Goal: Task Accomplishment & Management: Manage account settings

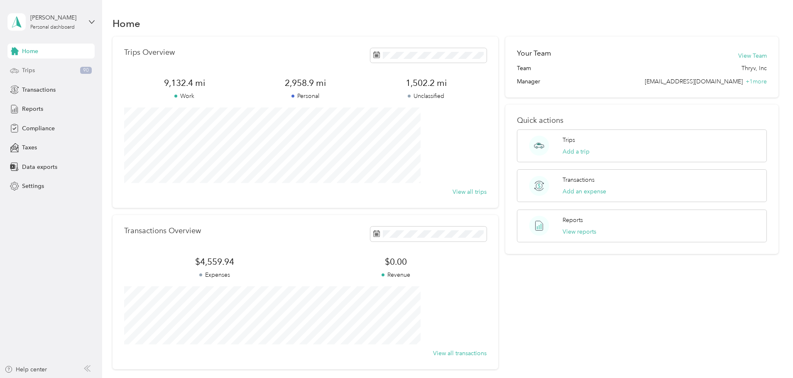
click at [26, 70] on span "Trips" at bounding box center [28, 70] width 13 height 9
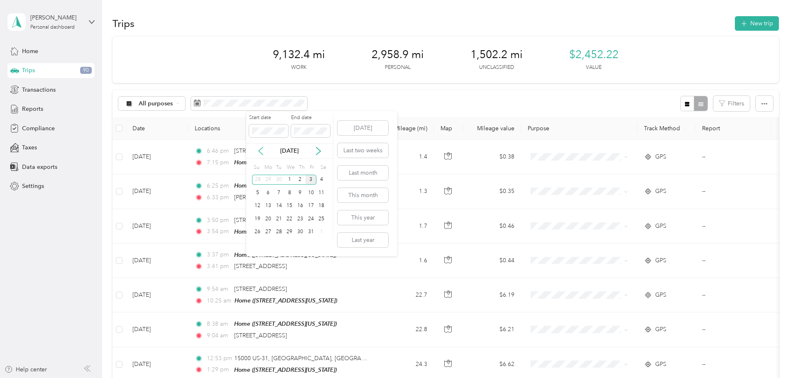
click at [260, 149] on icon at bounding box center [261, 151] width 8 height 8
click at [267, 182] on div "1" at bounding box center [268, 180] width 11 height 10
click at [279, 231] on div "30" at bounding box center [279, 232] width 11 height 10
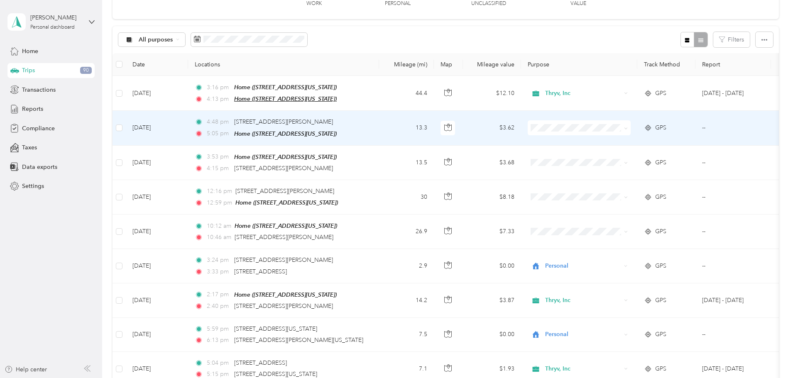
scroll to position [42, 0]
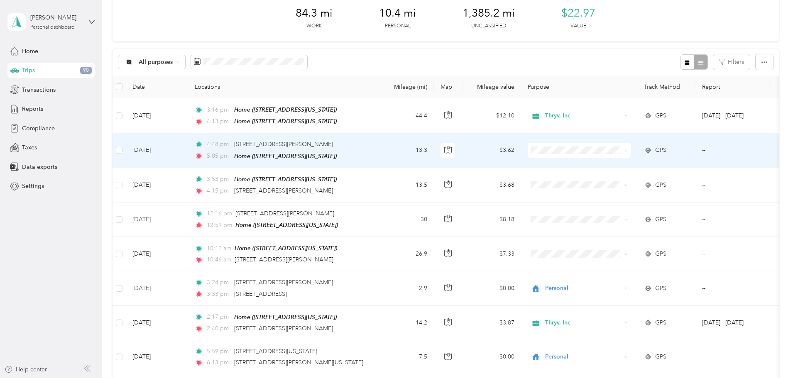
click at [627, 145] on span at bounding box center [579, 150] width 103 height 15
click at [628, 151] on span at bounding box center [624, 150] width 7 height 9
click at [628, 151] on icon at bounding box center [626, 151] width 4 height 4
click at [638, 180] on span "Personal" at bounding box center [642, 179] width 77 height 9
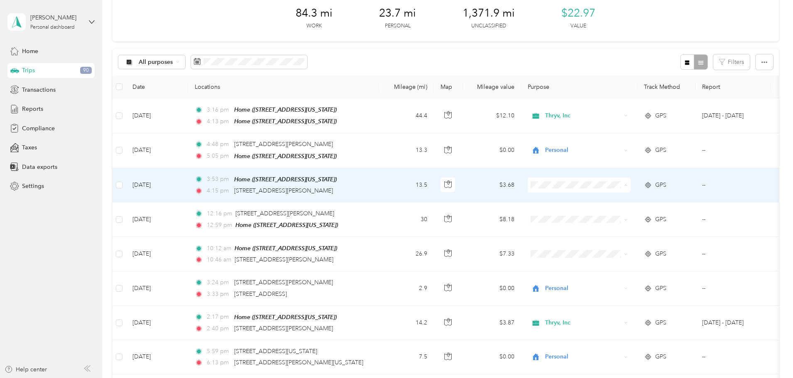
click at [633, 212] on span "Personal" at bounding box center [642, 213] width 77 height 9
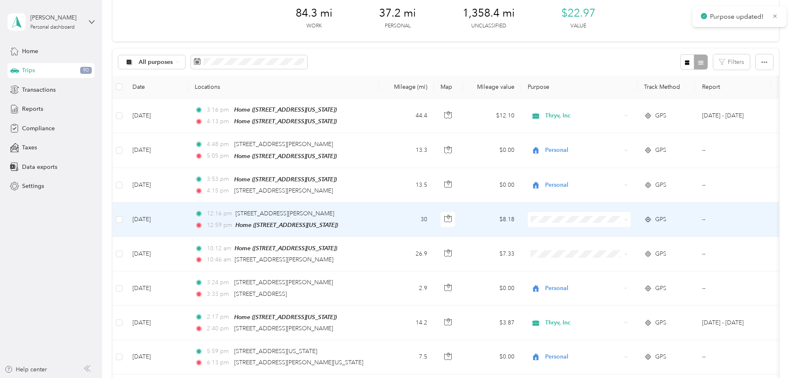
click at [632, 232] on span "Thryv, Inc" at bounding box center [642, 233] width 77 height 9
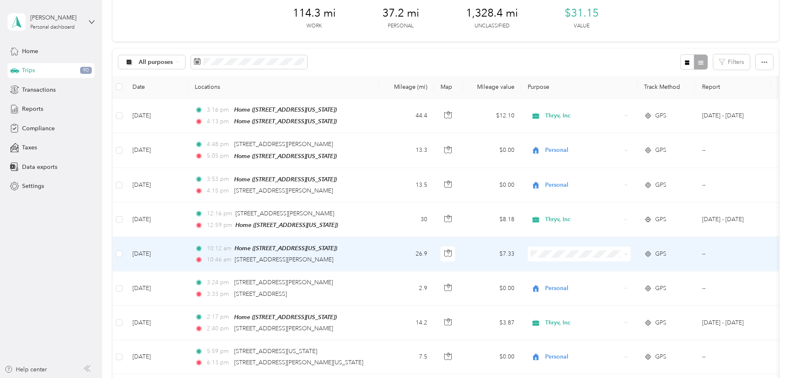
click at [625, 267] on span "Thryv, Inc" at bounding box center [642, 267] width 77 height 9
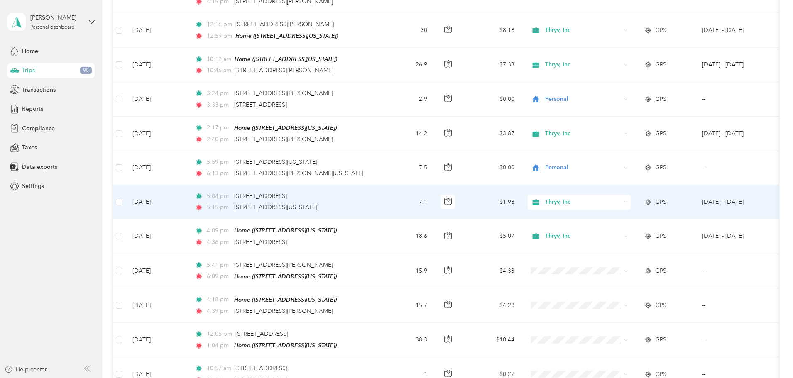
scroll to position [249, 0]
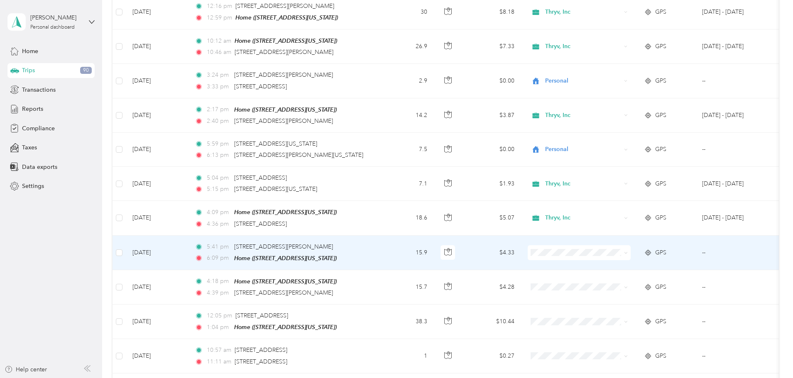
click at [616, 278] on span "Personal" at bounding box center [642, 277] width 77 height 9
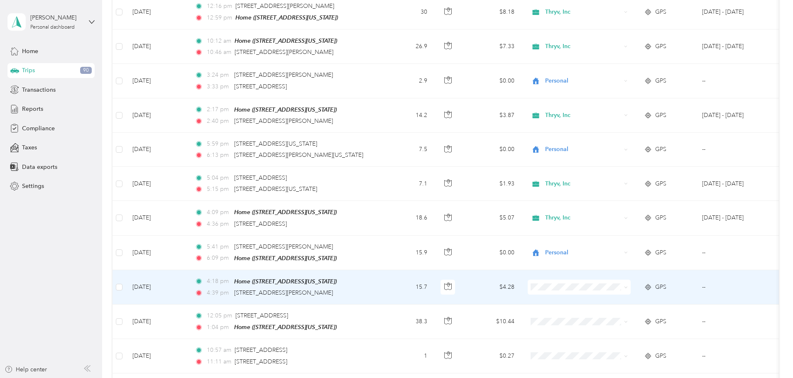
click at [619, 299] on li "Thryv, Inc" at bounding box center [634, 295] width 103 height 15
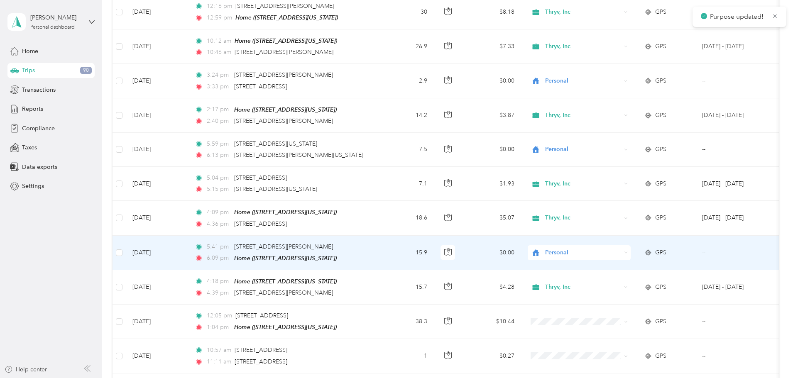
click at [621, 253] on span "Personal" at bounding box center [583, 252] width 76 height 9
click at [620, 264] on span "Thryv, Inc" at bounding box center [642, 264] width 77 height 9
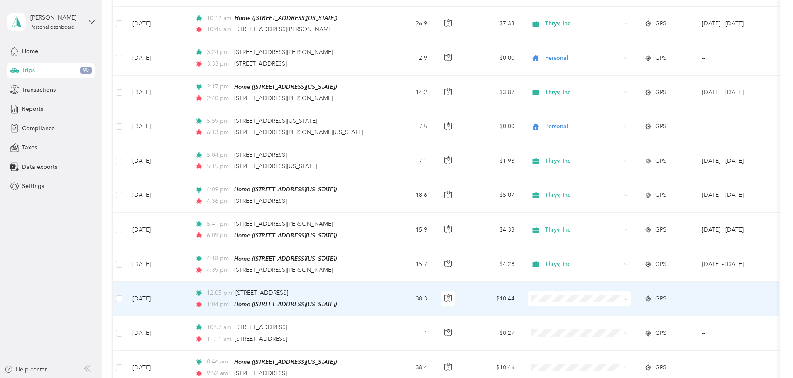
scroll to position [291, 0]
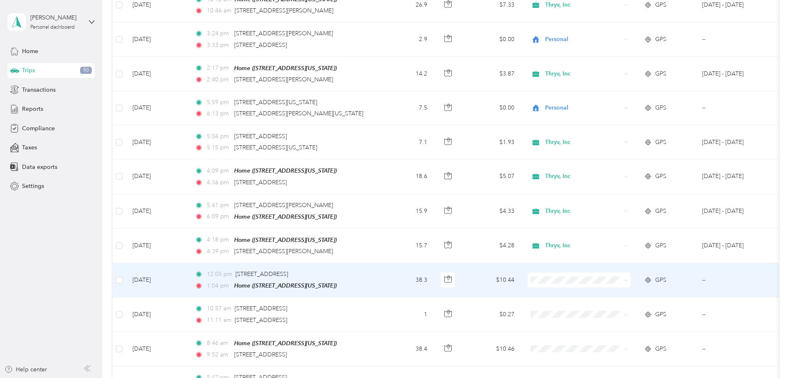
click at [638, 284] on td at bounding box center [579, 280] width 116 height 34
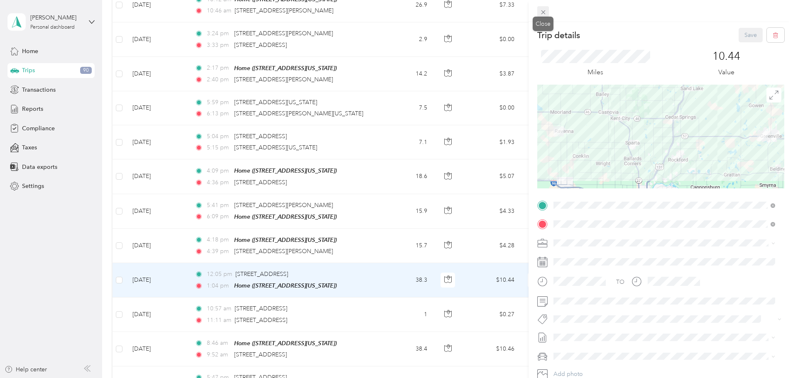
click at [546, 15] on icon at bounding box center [543, 12] width 7 height 7
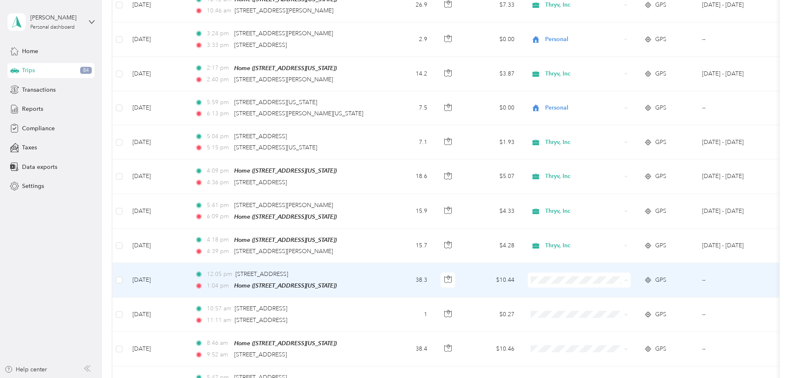
click at [634, 295] on li "Thryv, Inc" at bounding box center [634, 291] width 103 height 15
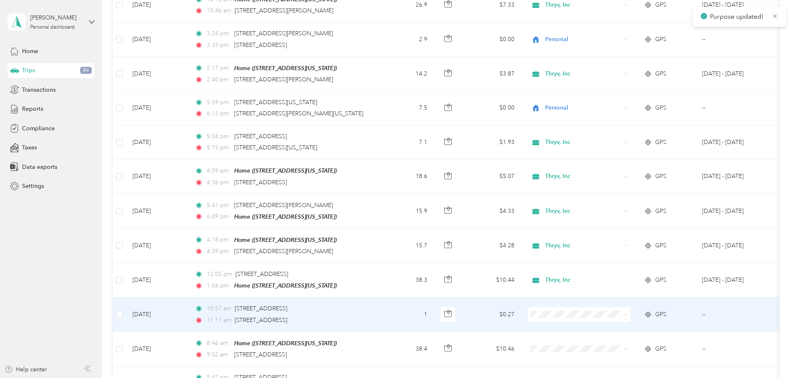
click at [626, 322] on span "Thryv, Inc" at bounding box center [642, 325] width 77 height 9
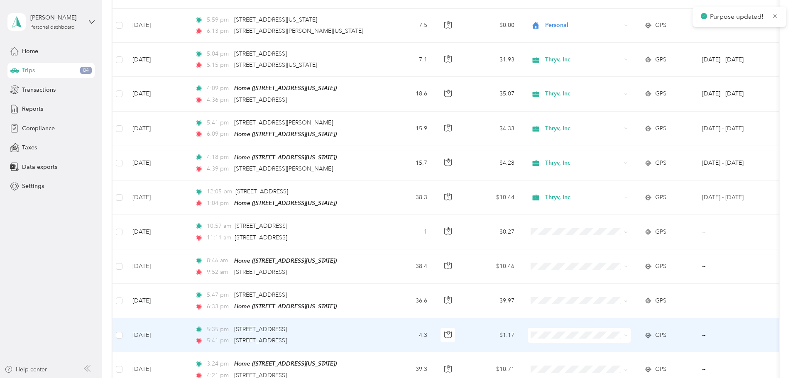
scroll to position [374, 0]
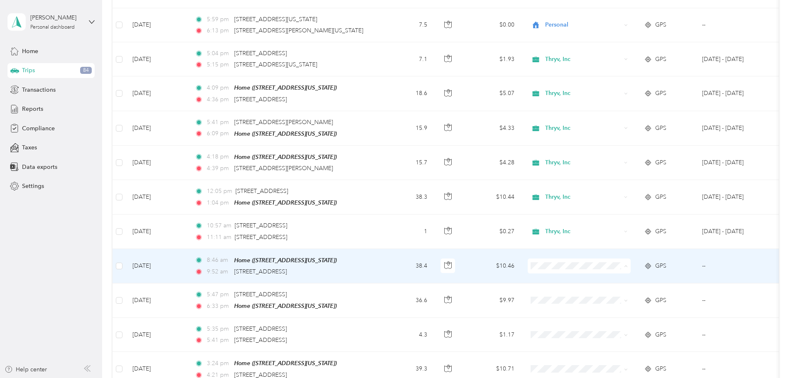
click at [625, 276] on span "Thryv, Inc" at bounding box center [642, 276] width 77 height 9
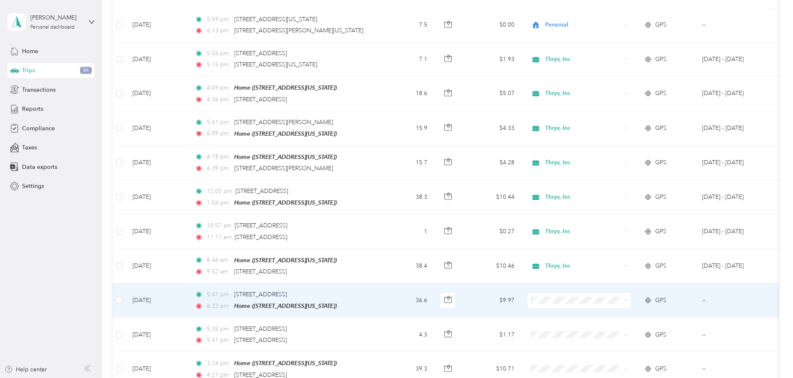
click at [631, 300] on span at bounding box center [579, 300] width 103 height 15
click at [628, 299] on icon at bounding box center [626, 301] width 4 height 4
click at [641, 311] on span "Thryv, Inc" at bounding box center [642, 311] width 77 height 9
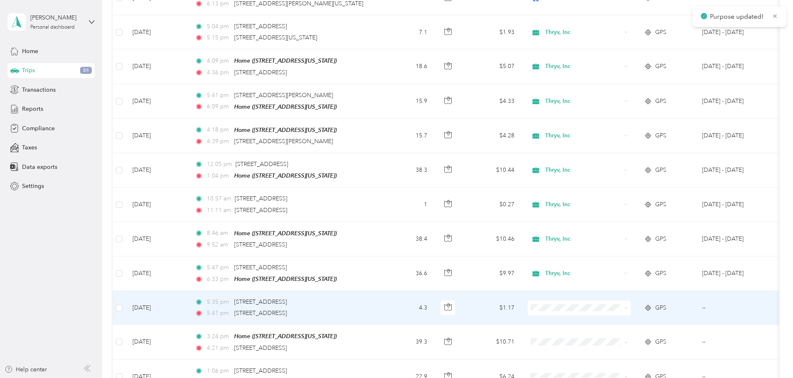
scroll to position [415, 0]
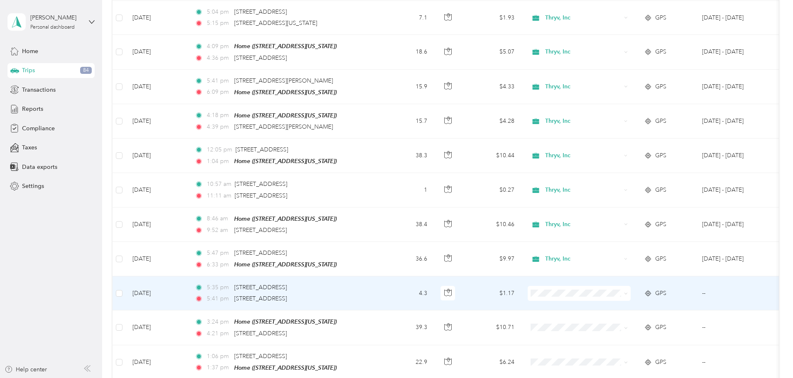
click at [628, 291] on span at bounding box center [626, 293] width 4 height 7
click at [628, 292] on span at bounding box center [624, 293] width 7 height 9
click at [628, 292] on icon at bounding box center [626, 294] width 4 height 4
click at [648, 304] on span "Thryv, Inc" at bounding box center [642, 303] width 77 height 9
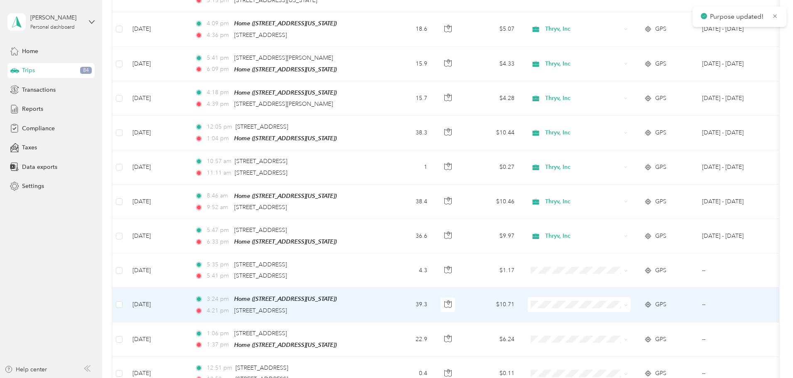
scroll to position [457, 0]
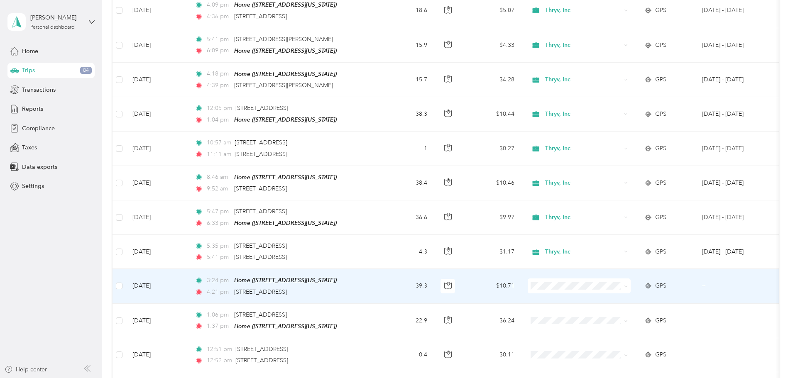
click at [628, 284] on span at bounding box center [626, 285] width 4 height 7
click at [628, 285] on icon at bounding box center [626, 287] width 4 height 4
click at [657, 292] on span "Thryv, Inc" at bounding box center [642, 296] width 77 height 9
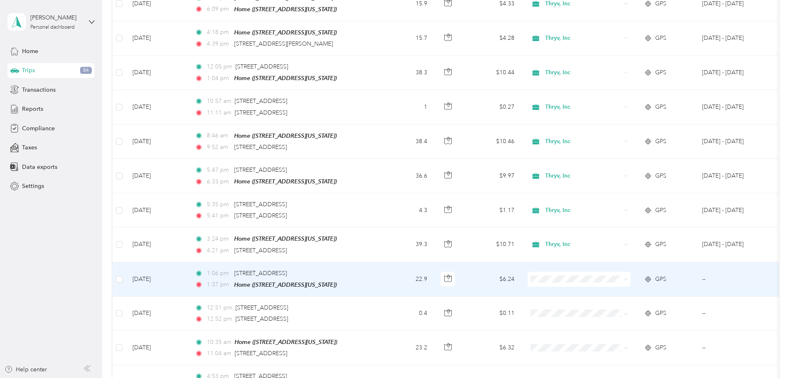
click at [628, 278] on icon at bounding box center [626, 280] width 4 height 4
click at [677, 284] on span "Thryv, Inc" at bounding box center [642, 288] width 77 height 9
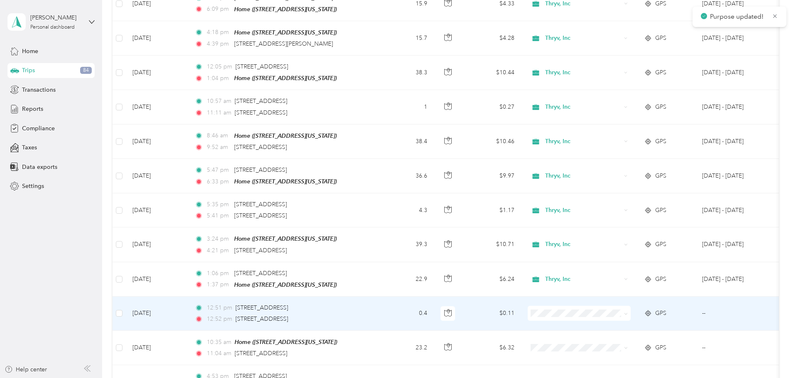
click at [628, 312] on icon at bounding box center [626, 314] width 4 height 4
click at [657, 321] on span "Thryv, Inc" at bounding box center [642, 320] width 77 height 9
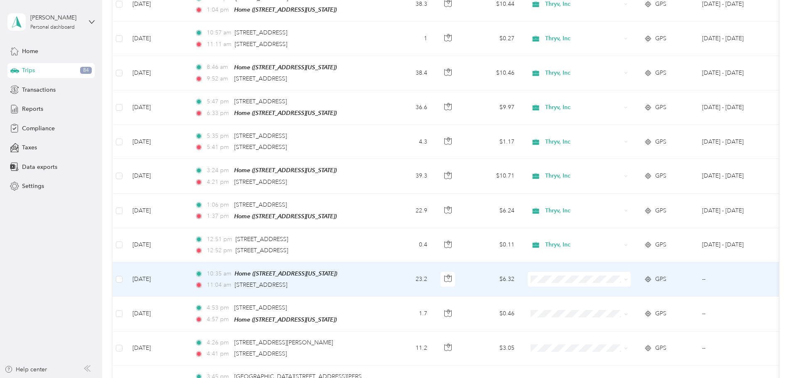
scroll to position [581, 0]
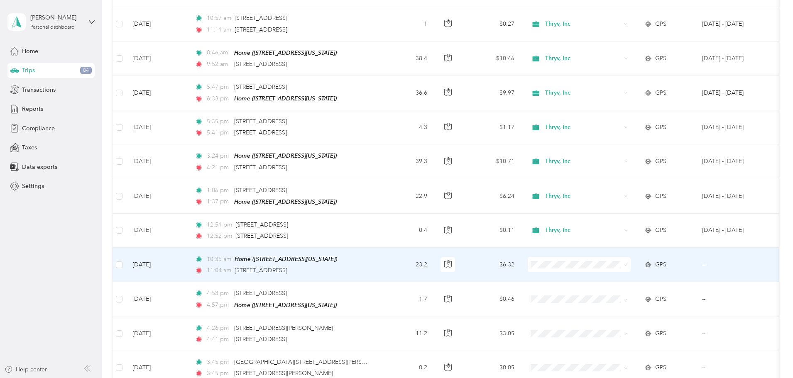
click at [628, 262] on span at bounding box center [624, 264] width 7 height 9
click at [628, 260] on span at bounding box center [624, 264] width 7 height 9
click at [628, 263] on icon at bounding box center [626, 265] width 4 height 4
click at [643, 270] on span "Thryv, Inc" at bounding box center [642, 274] width 77 height 9
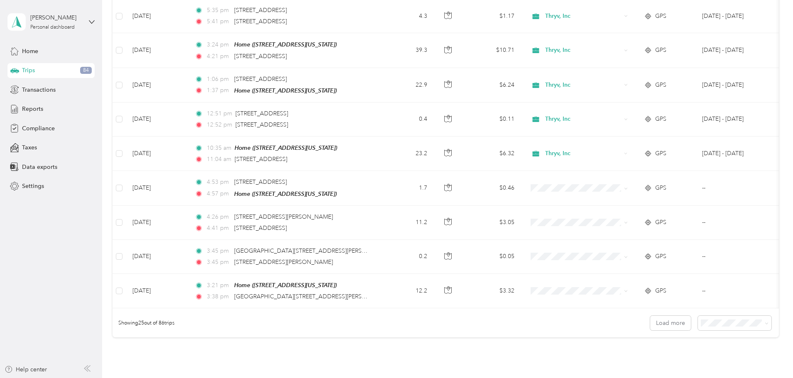
scroll to position [706, 0]
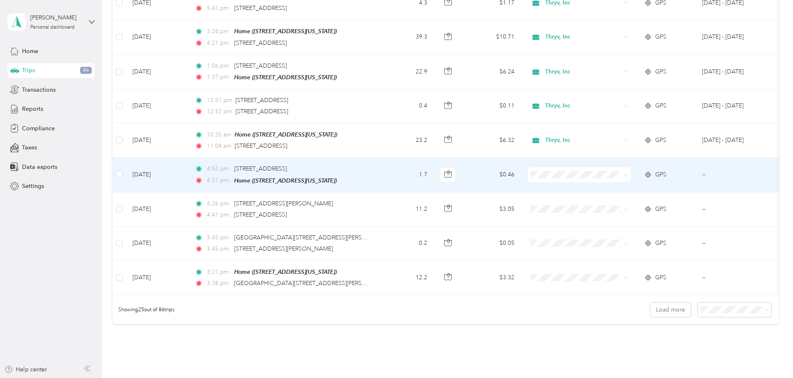
click at [631, 175] on span at bounding box center [579, 174] width 103 height 15
click at [627, 174] on icon at bounding box center [626, 175] width 2 height 2
click at [650, 181] on span "Thryv, Inc" at bounding box center [642, 183] width 77 height 9
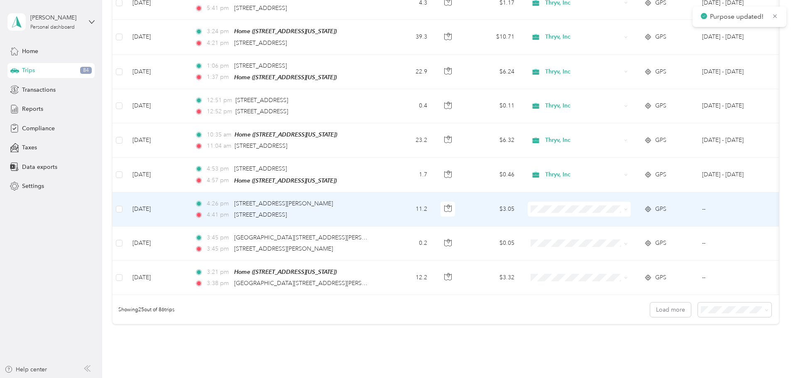
click at [628, 208] on icon at bounding box center [626, 210] width 4 height 4
click at [644, 217] on span "Thryv, Inc" at bounding box center [642, 217] width 77 height 9
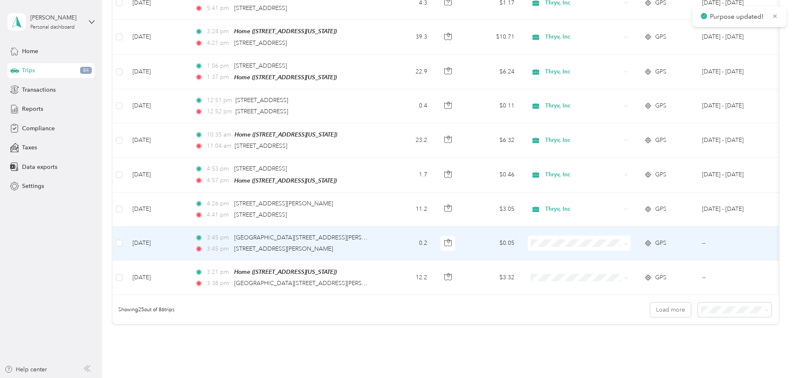
click at [628, 242] on icon at bounding box center [626, 244] width 4 height 4
click at [656, 250] on span "Thryv, Inc" at bounding box center [642, 252] width 77 height 9
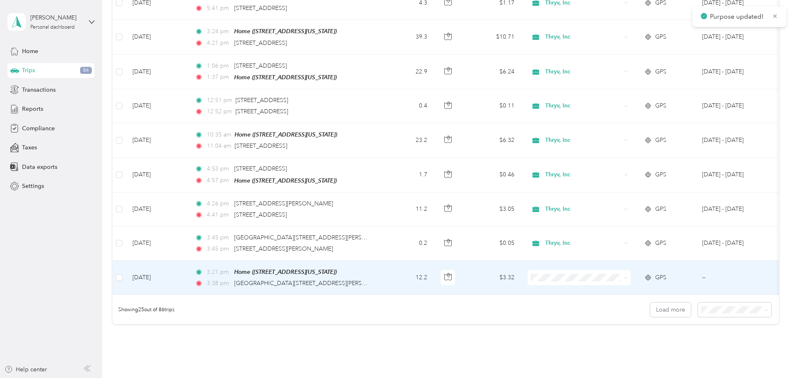
click at [628, 276] on icon at bounding box center [626, 278] width 4 height 4
click at [664, 284] on span "Thryv, Inc" at bounding box center [642, 286] width 77 height 9
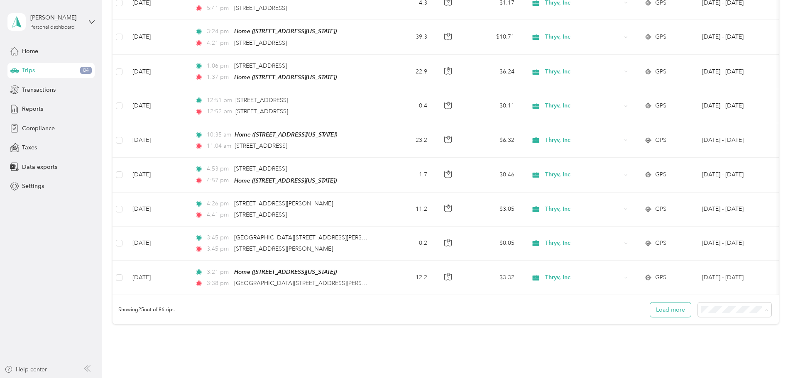
click at [650, 309] on button "Load more" at bounding box center [670, 310] width 41 height 15
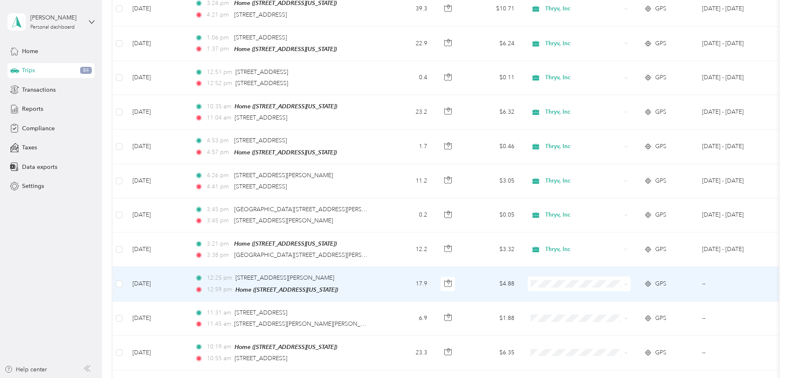
scroll to position [748, 0]
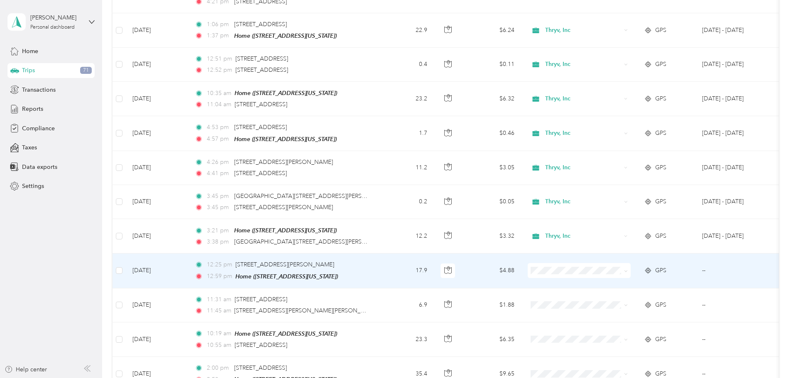
click at [628, 270] on icon at bounding box center [626, 272] width 4 height 4
click at [664, 277] on span "Thryv, Inc" at bounding box center [642, 279] width 77 height 9
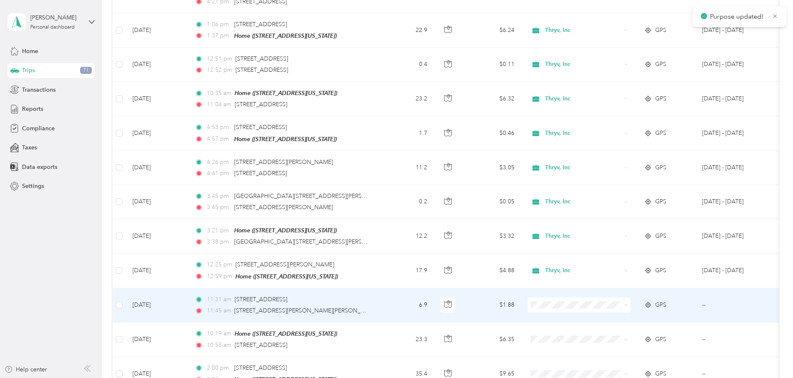
click at [652, 309] on span "Thryv, Inc" at bounding box center [642, 311] width 77 height 9
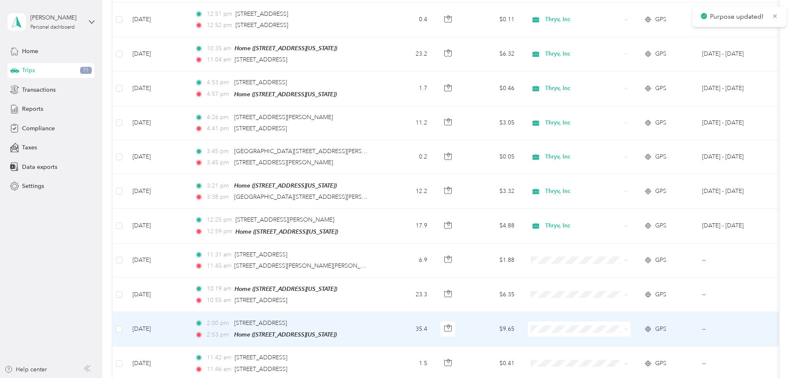
scroll to position [831, 0]
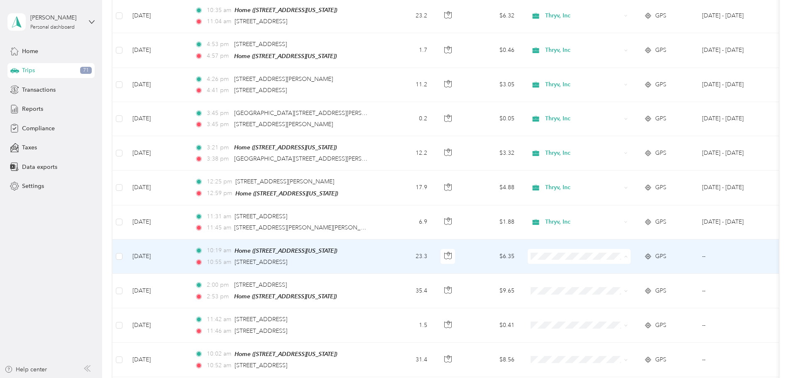
click at [646, 262] on span "Thryv, Inc" at bounding box center [642, 264] width 77 height 9
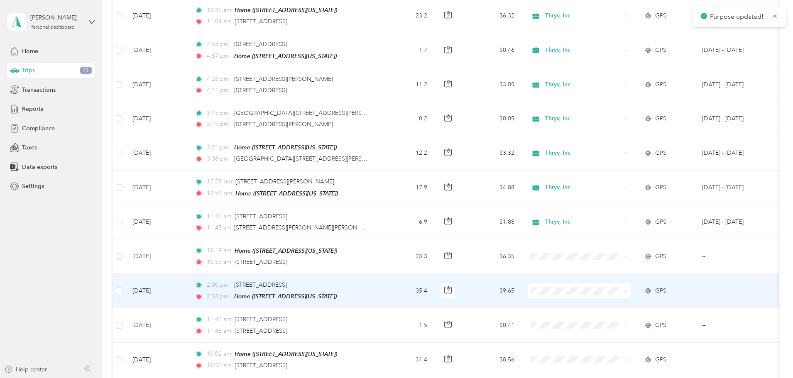
click at [637, 297] on span "Thryv, Inc" at bounding box center [642, 298] width 77 height 9
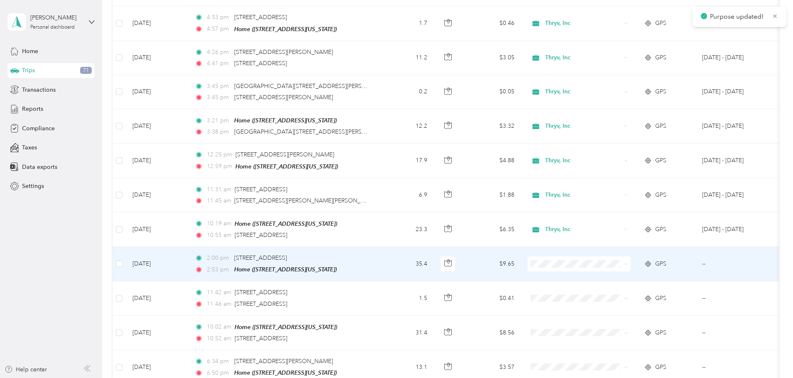
scroll to position [872, 0]
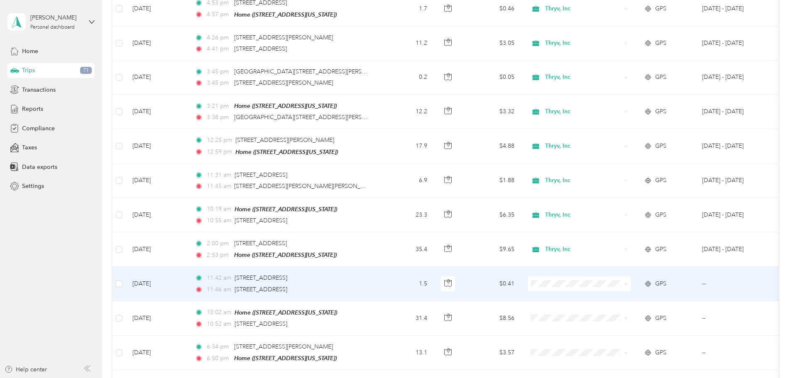
click at [646, 290] on span "Thryv, Inc" at bounding box center [642, 288] width 77 height 9
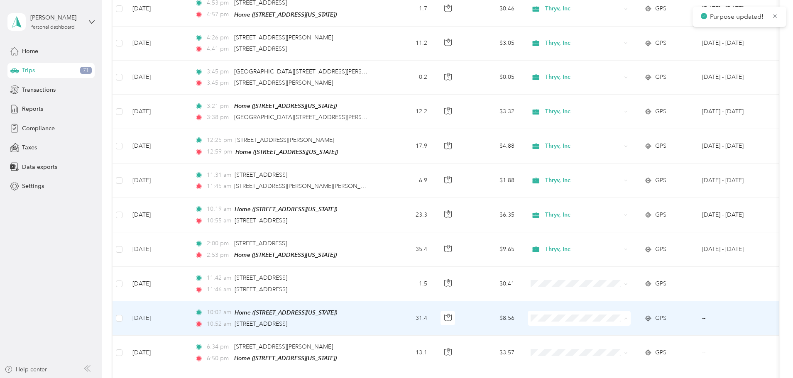
click at [640, 323] on span "Thryv, Inc" at bounding box center [642, 325] width 77 height 9
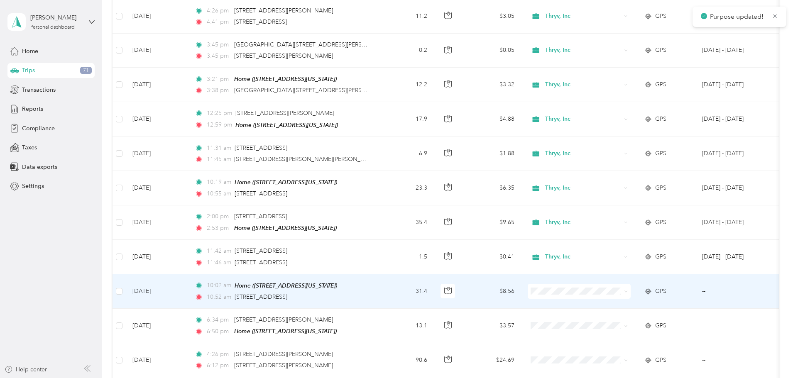
scroll to position [914, 0]
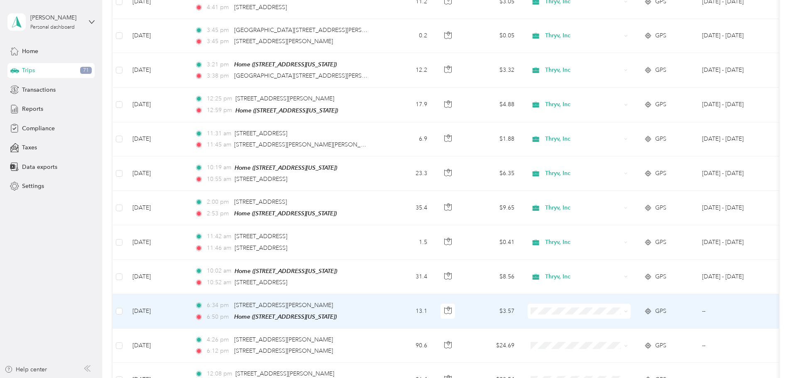
click at [614, 333] on span "Personal" at bounding box center [642, 330] width 77 height 9
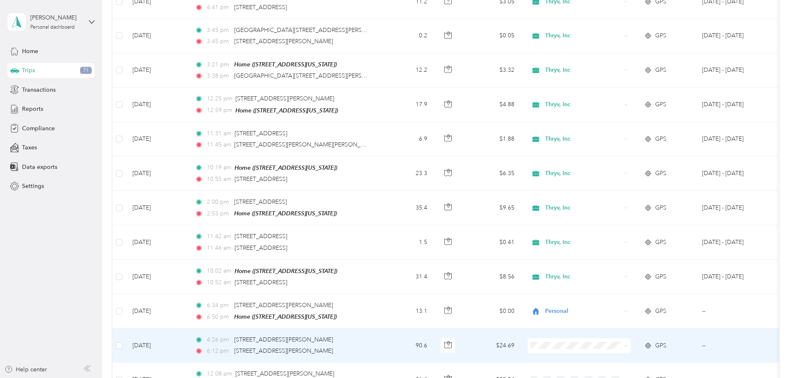
click at [603, 368] on span "Personal" at bounding box center [634, 364] width 91 height 9
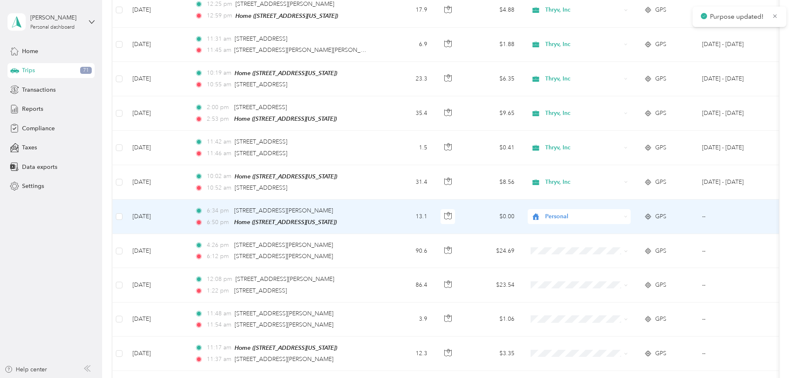
scroll to position [1038, 0]
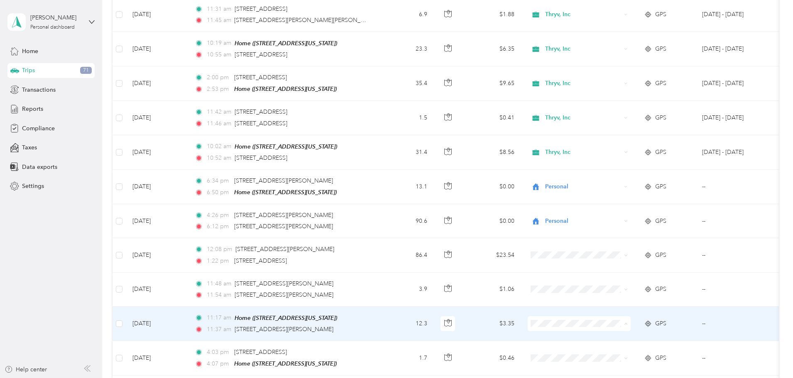
click at [626, 343] on span "Personal" at bounding box center [642, 344] width 77 height 9
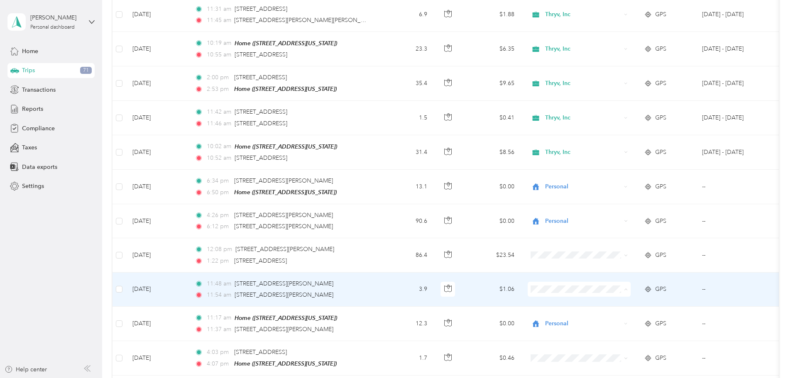
click at [624, 312] on li "Personal" at bounding box center [634, 310] width 103 height 15
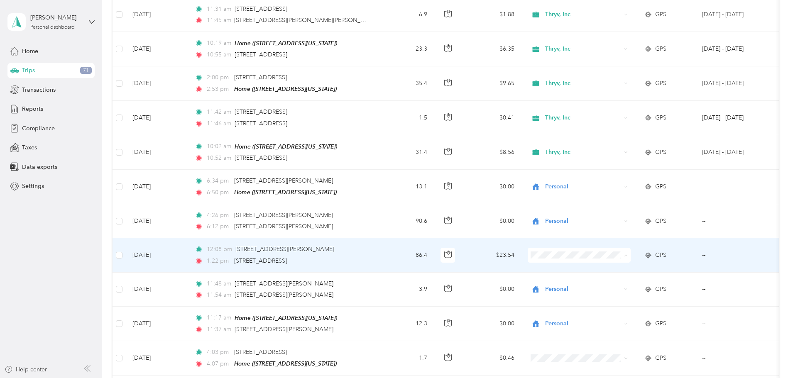
click at [630, 278] on li "Personal" at bounding box center [634, 276] width 103 height 15
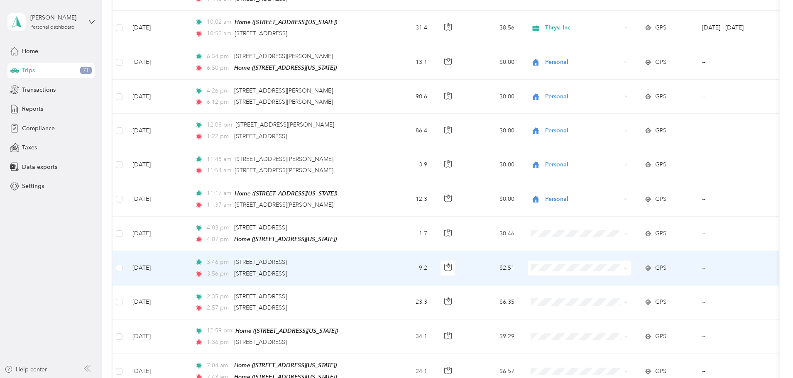
scroll to position [1204, 0]
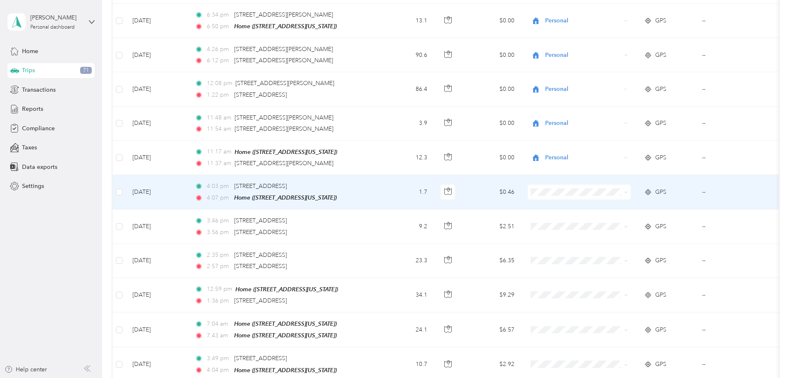
click at [639, 199] on li "Thryv, Inc" at bounding box center [634, 198] width 103 height 15
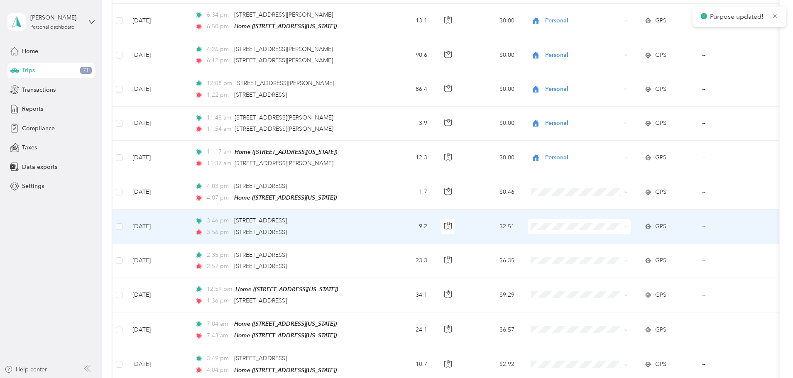
click at [631, 231] on span "Thryv, Inc" at bounding box center [642, 231] width 77 height 9
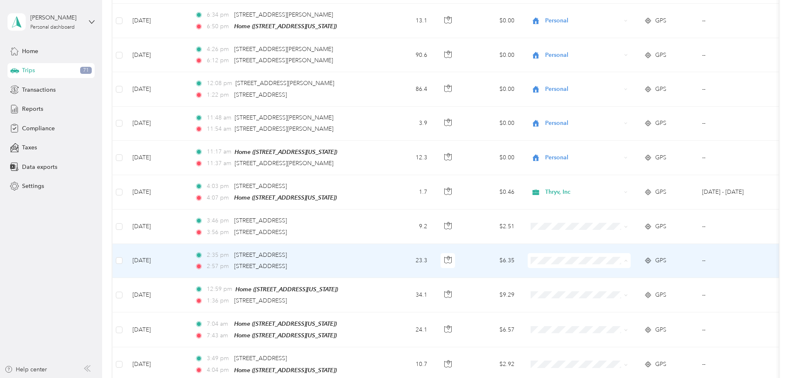
click at [625, 263] on span "Thryv, Inc" at bounding box center [642, 266] width 77 height 9
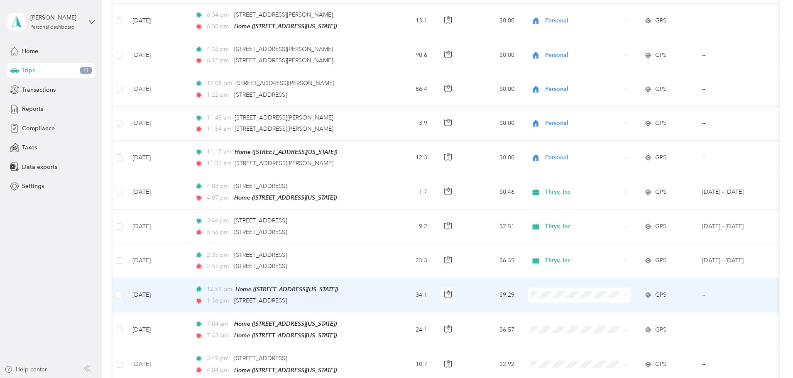
click at [630, 297] on span "Thryv, Inc" at bounding box center [642, 300] width 77 height 9
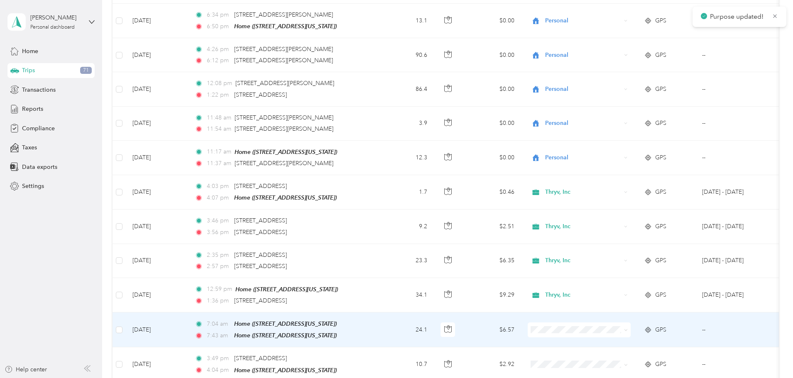
drag, startPoint x: 630, startPoint y: 335, endPoint x: 634, endPoint y: 336, distance: 4.3
click at [630, 336] on li "Thryv, Inc" at bounding box center [634, 331] width 103 height 15
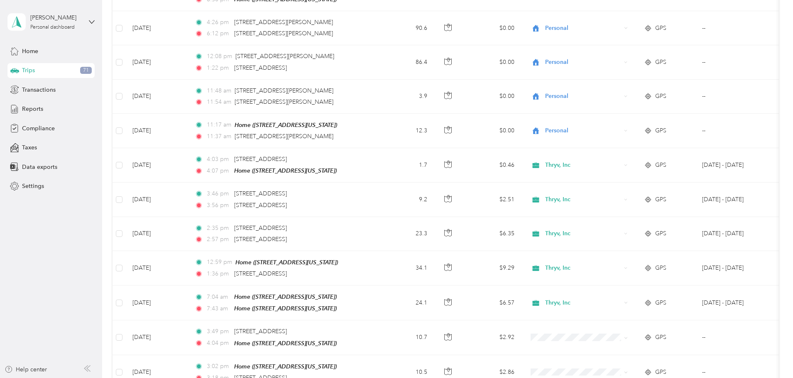
scroll to position [1246, 0]
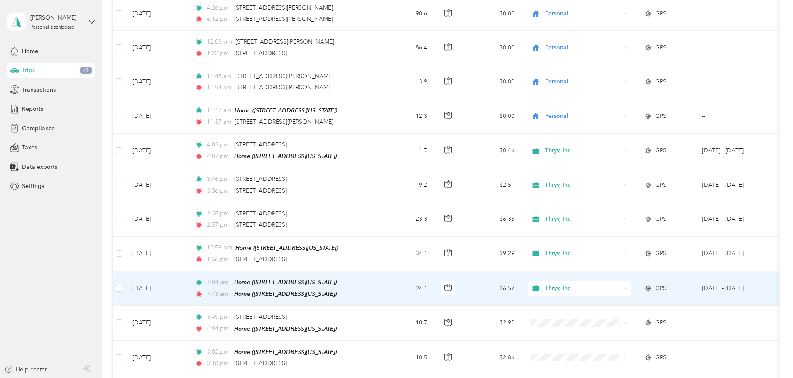
click at [631, 283] on div "Thryv, Inc" at bounding box center [579, 288] width 103 height 15
click at [655, 307] on span "Personal" at bounding box center [642, 307] width 77 height 9
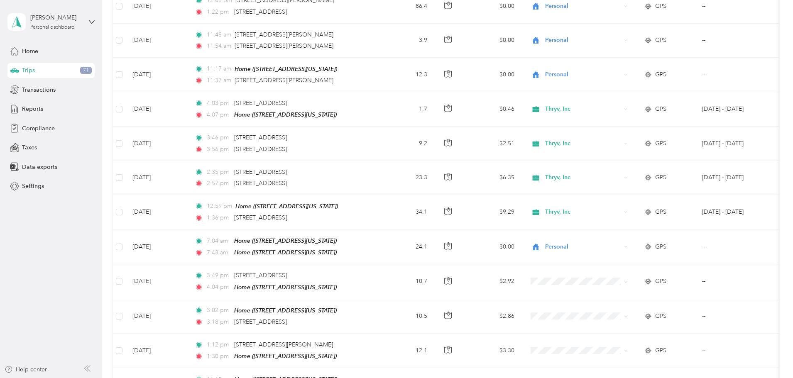
scroll to position [1329, 0]
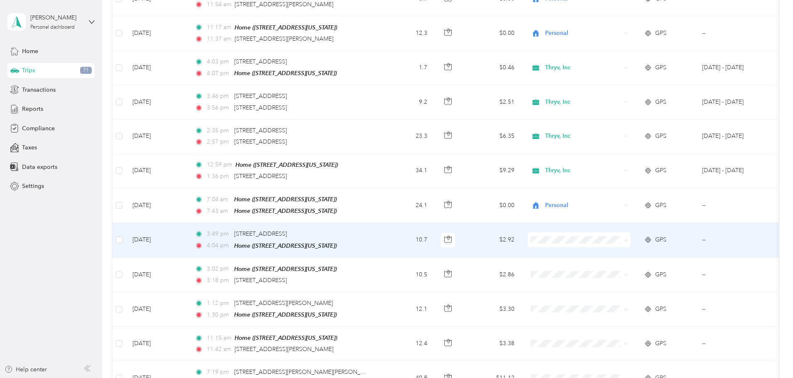
click at [624, 260] on li "Personal" at bounding box center [634, 258] width 103 height 15
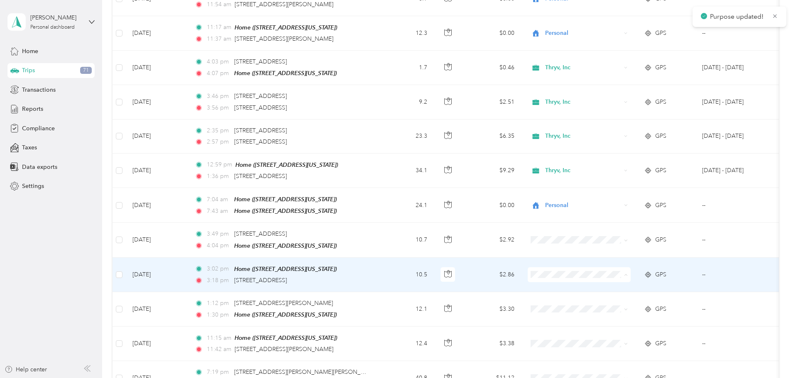
click at [620, 289] on span "Personal" at bounding box center [642, 292] width 77 height 9
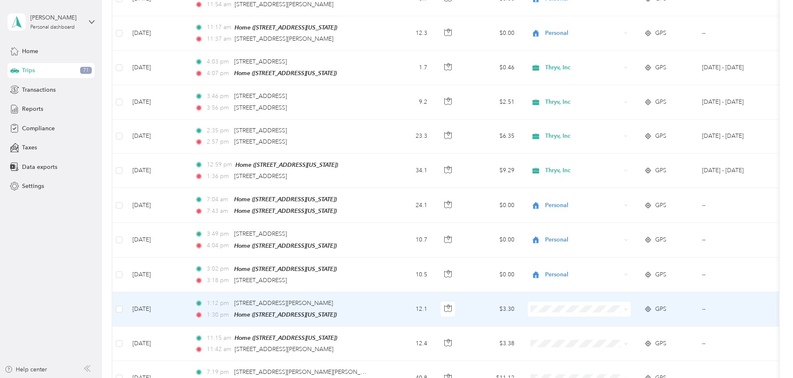
click at [631, 302] on span at bounding box center [579, 309] width 103 height 15
click at [643, 306] on li "Thryv, Inc" at bounding box center [634, 312] width 103 height 15
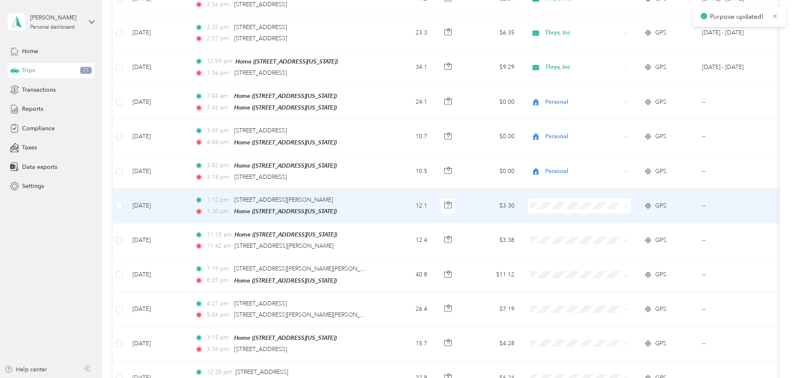
scroll to position [1454, 0]
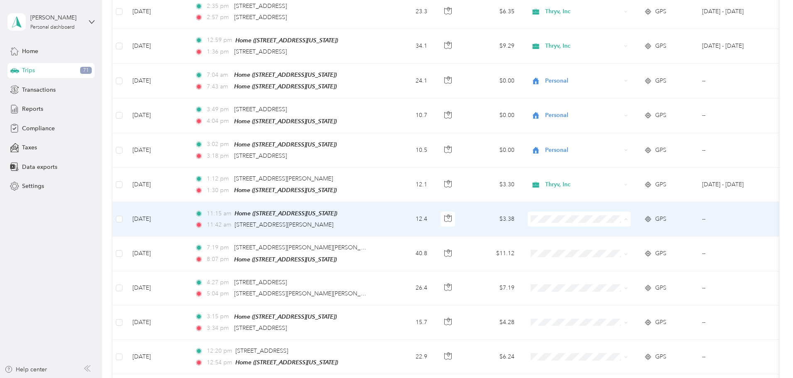
click at [640, 222] on li "Thryv, Inc" at bounding box center [634, 222] width 103 height 15
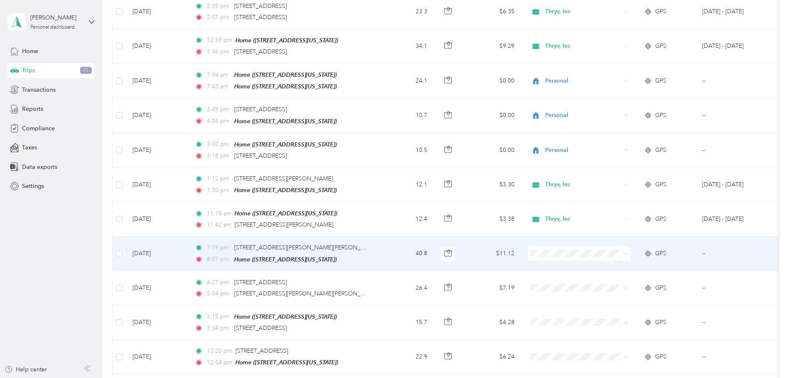
click at [632, 257] on li "Thryv, Inc" at bounding box center [634, 256] width 103 height 15
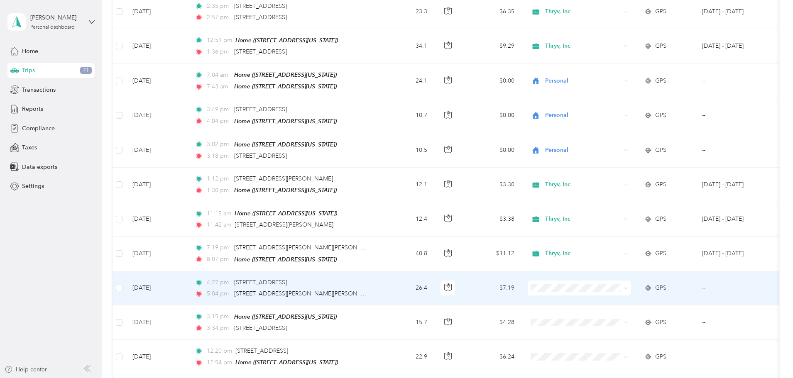
click at [631, 281] on span at bounding box center [579, 288] width 103 height 15
click at [621, 288] on span "Thryv, Inc" at bounding box center [642, 290] width 77 height 9
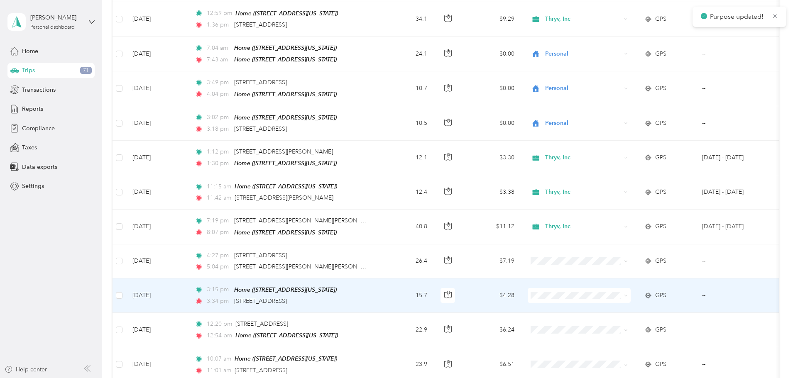
scroll to position [1495, 0]
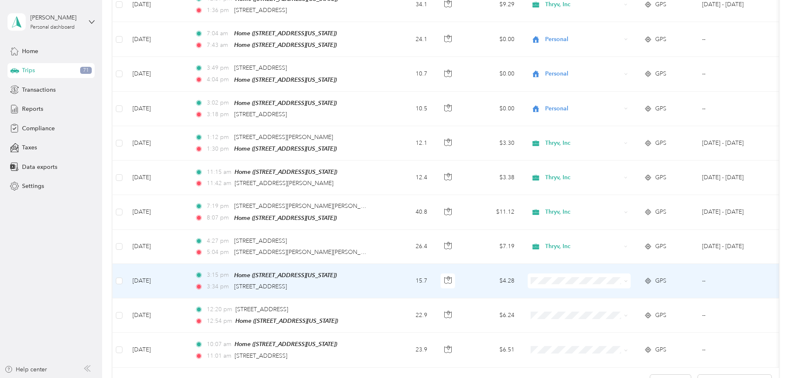
click at [631, 274] on span at bounding box center [579, 281] width 103 height 15
click at [631, 283] on li "Thryv, Inc" at bounding box center [634, 282] width 103 height 15
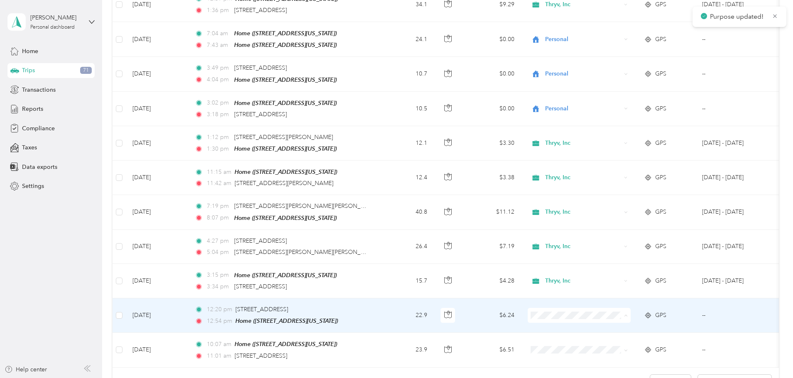
click at [637, 315] on span "Thryv, Inc" at bounding box center [642, 317] width 77 height 9
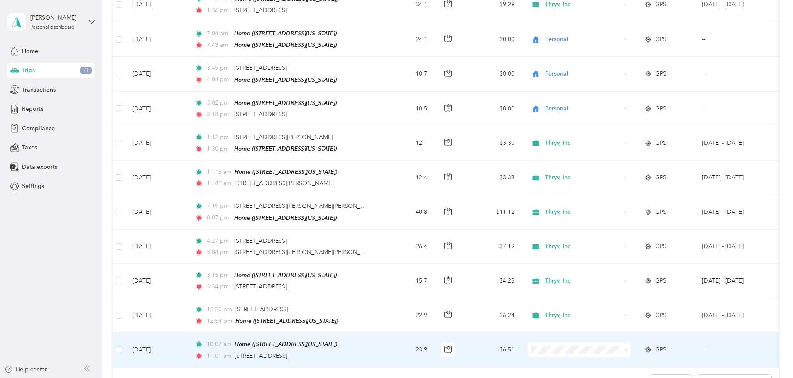
click at [626, 347] on span "Thryv, Inc" at bounding box center [642, 351] width 77 height 9
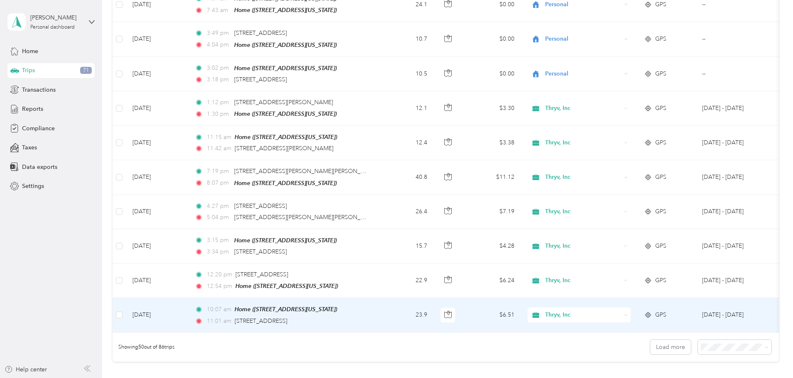
scroll to position [1620, 0]
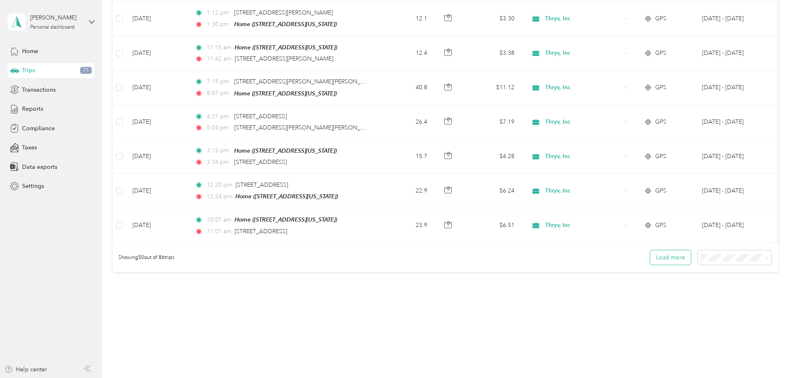
click at [650, 252] on button "Load more" at bounding box center [670, 257] width 41 height 15
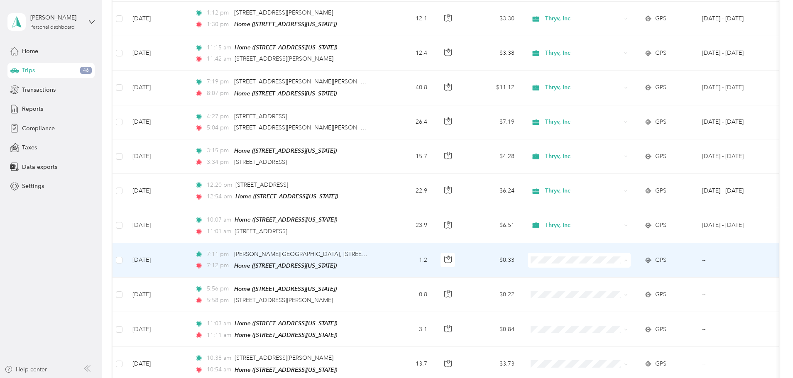
click at [623, 275] on span "Personal" at bounding box center [642, 275] width 77 height 9
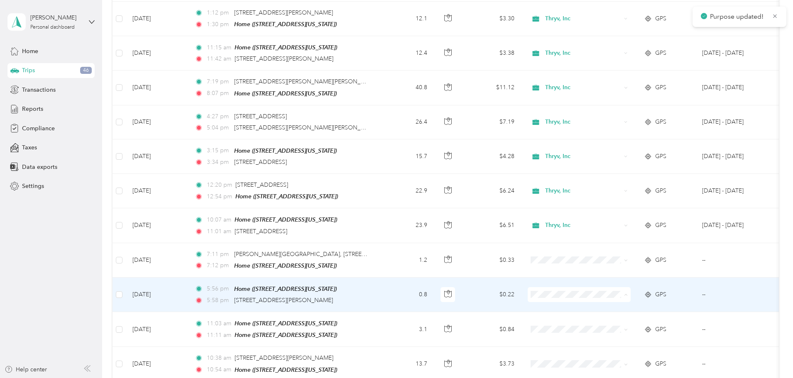
click at [620, 309] on span "Personal" at bounding box center [642, 309] width 77 height 9
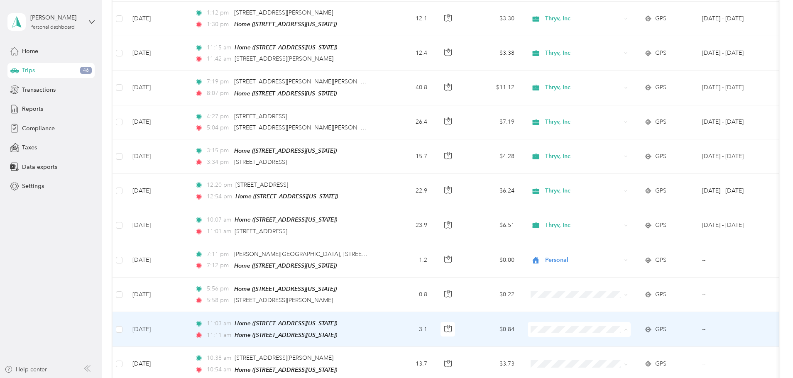
click at [618, 342] on span "Personal" at bounding box center [642, 343] width 77 height 9
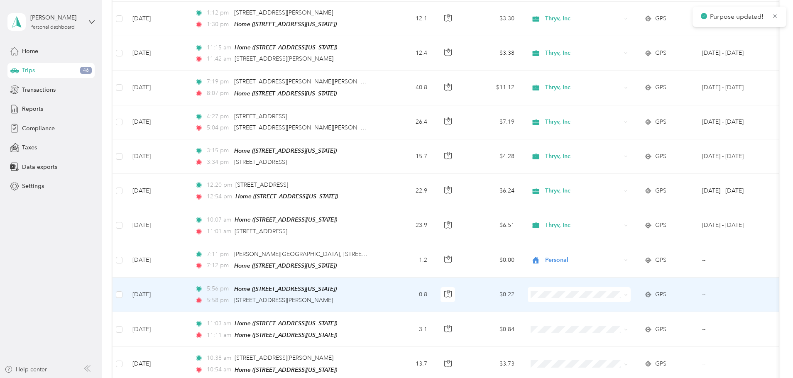
scroll to position [1661, 0]
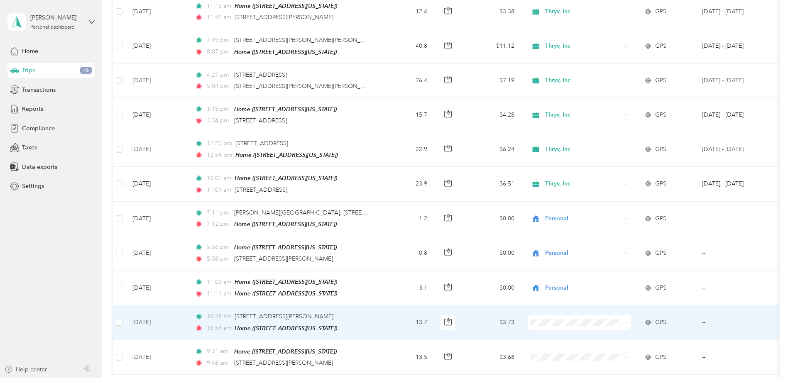
click at [624, 338] on li "Personal" at bounding box center [634, 336] width 103 height 15
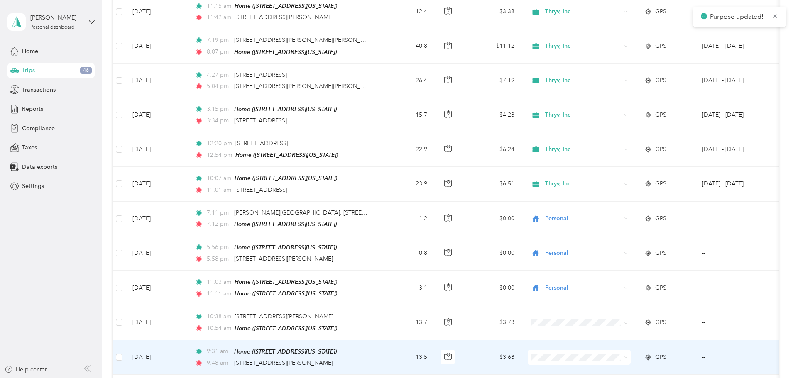
scroll to position [1703, 0]
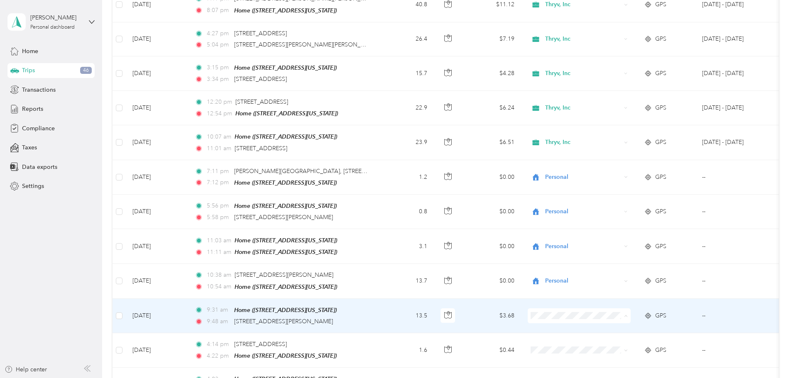
click at [623, 329] on span "Personal" at bounding box center [642, 328] width 77 height 9
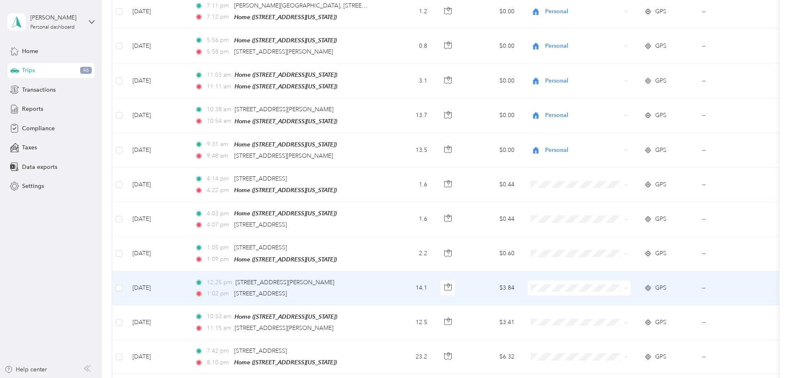
scroll to position [1869, 0]
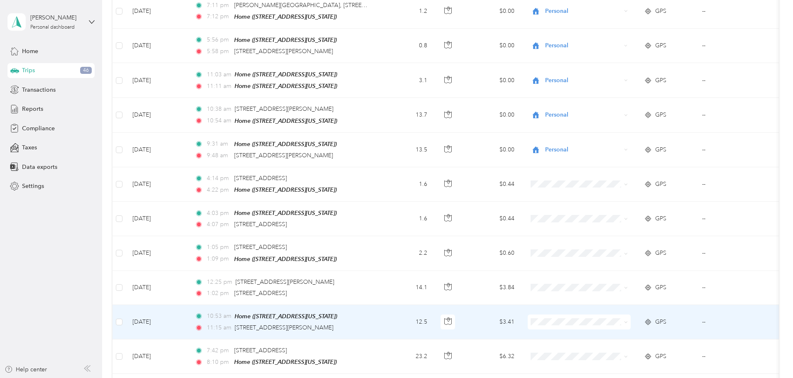
click at [623, 319] on li "Thryv, Inc" at bounding box center [634, 315] width 103 height 15
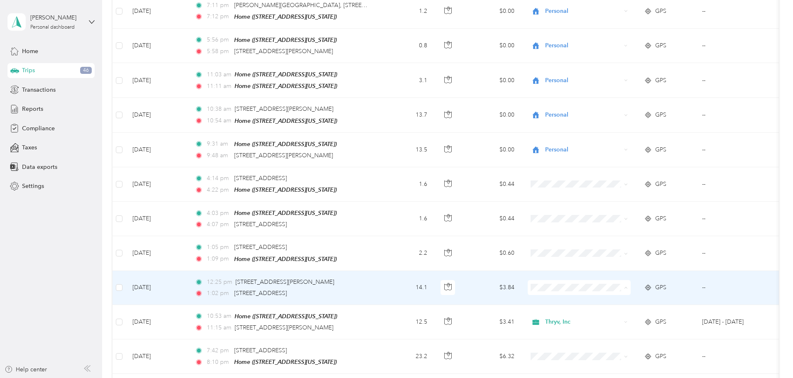
click at [633, 281] on span "Thryv, Inc" at bounding box center [642, 284] width 77 height 9
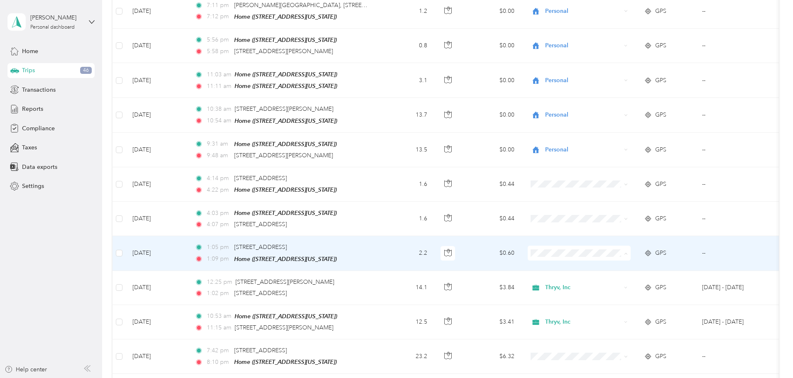
click at [631, 263] on span "Personal" at bounding box center [642, 265] width 77 height 9
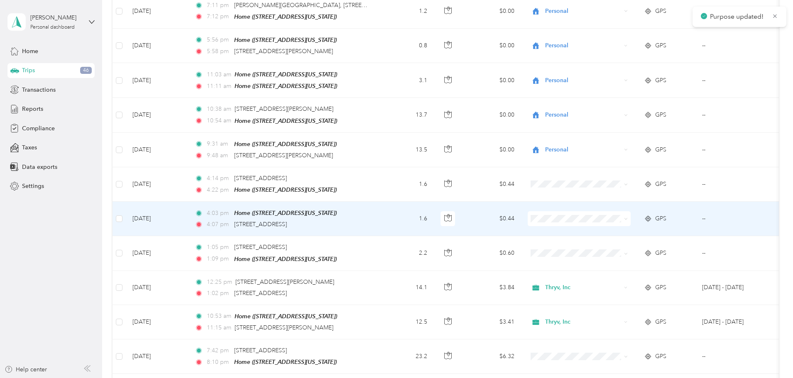
click at [622, 231] on span "Personal" at bounding box center [642, 228] width 77 height 9
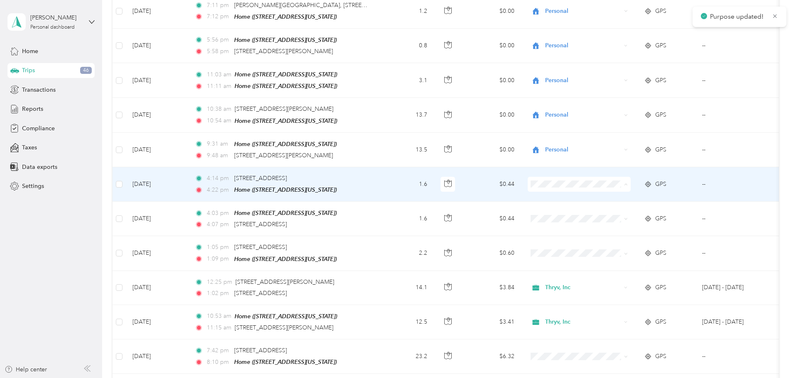
click at [620, 196] on span "Personal" at bounding box center [642, 196] width 77 height 9
click at [623, 196] on span "Personal" at bounding box center [642, 196] width 77 height 9
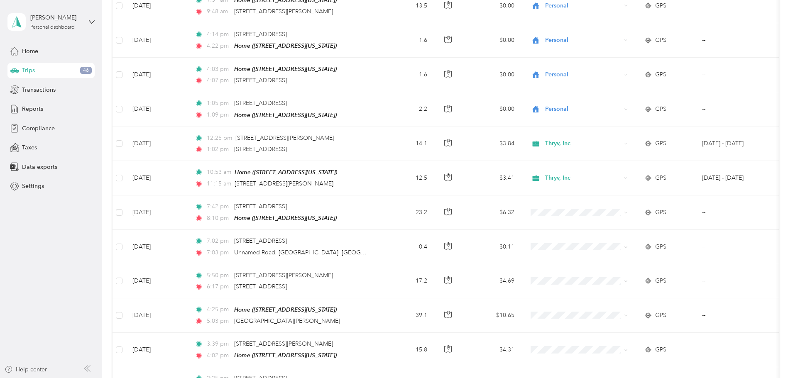
scroll to position [2035, 0]
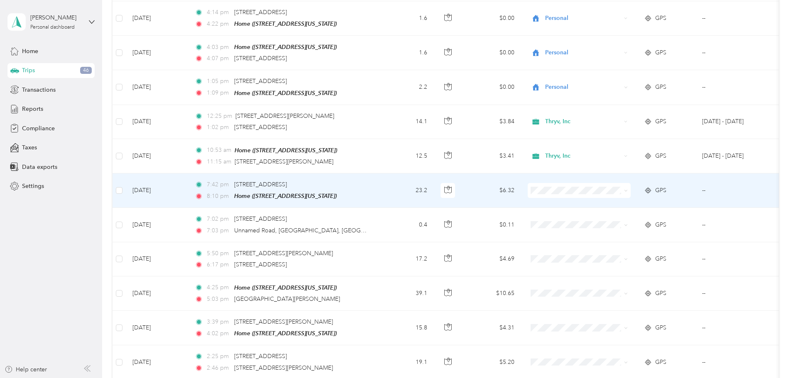
click at [628, 200] on span "Personal" at bounding box center [642, 199] width 77 height 9
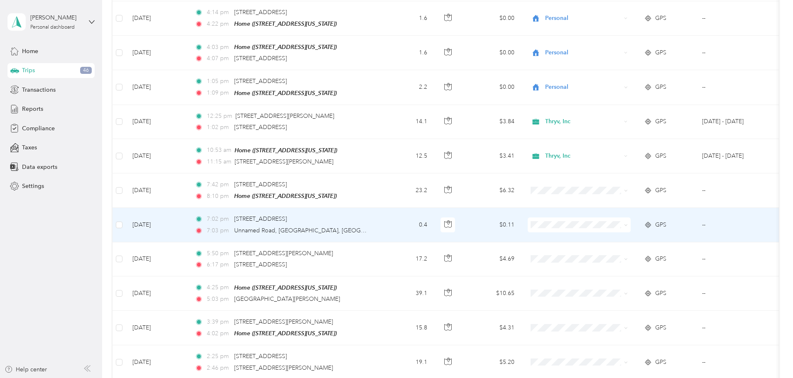
click at [627, 236] on span "Personal" at bounding box center [642, 232] width 77 height 9
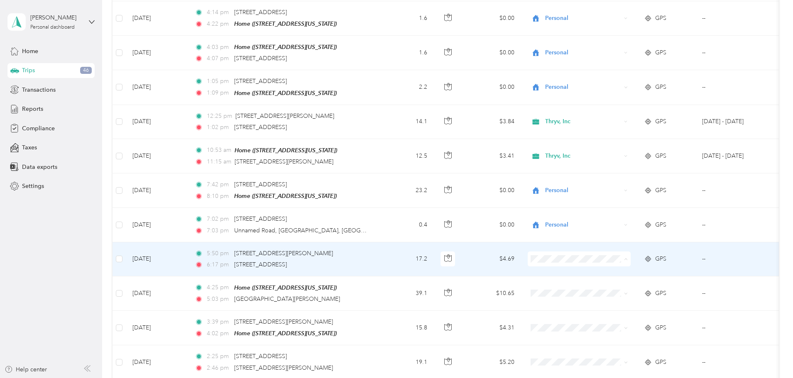
click at [631, 267] on span "Personal" at bounding box center [642, 269] width 77 height 9
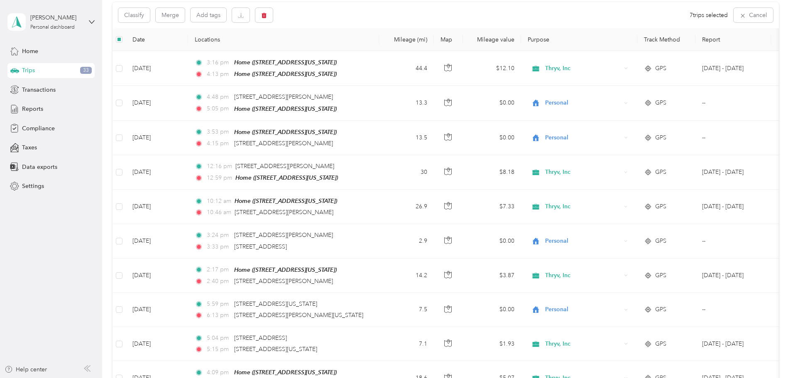
scroll to position [0, 0]
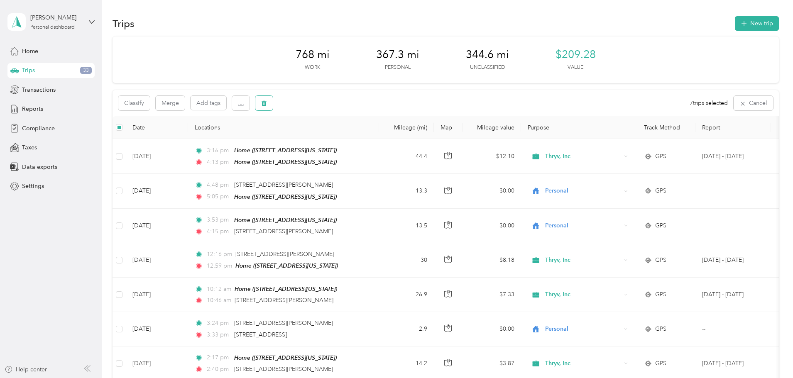
click at [273, 105] on button "button" at bounding box center [263, 103] width 17 height 15
click at [377, 140] on button "Yes" at bounding box center [381, 137] width 16 height 13
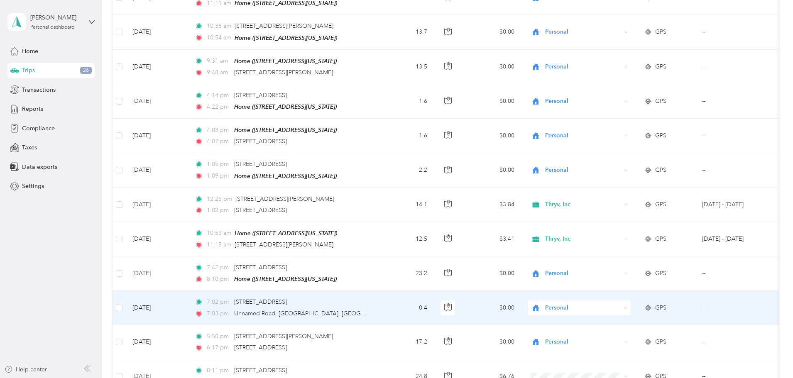
scroll to position [2160, 0]
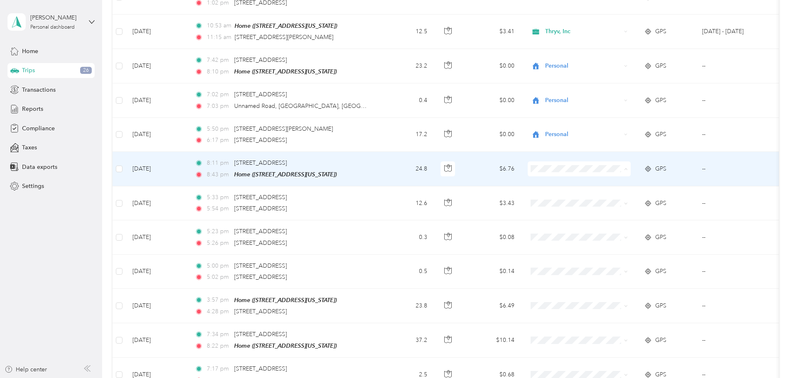
click at [618, 167] on li "Thryv, Inc" at bounding box center [634, 164] width 103 height 15
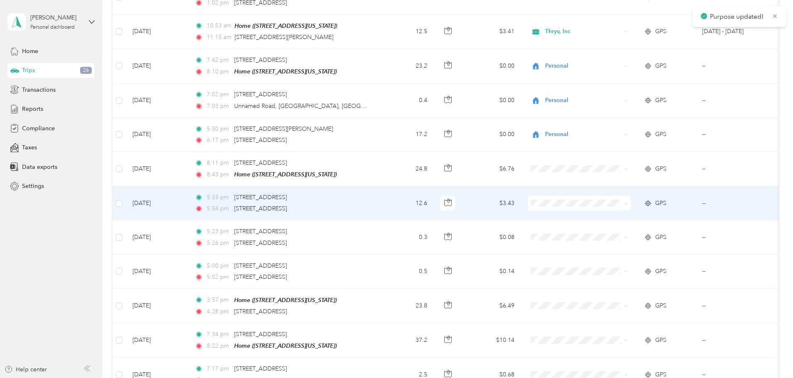
click at [613, 197] on span "Thryv, Inc" at bounding box center [642, 199] width 77 height 9
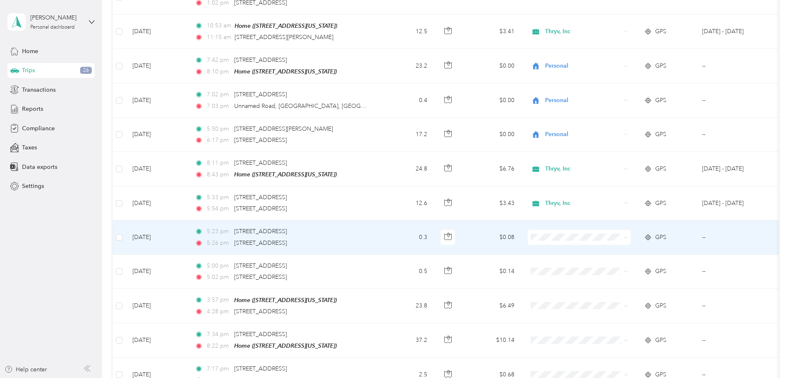
click at [608, 248] on li "Personal" at bounding box center [634, 246] width 103 height 15
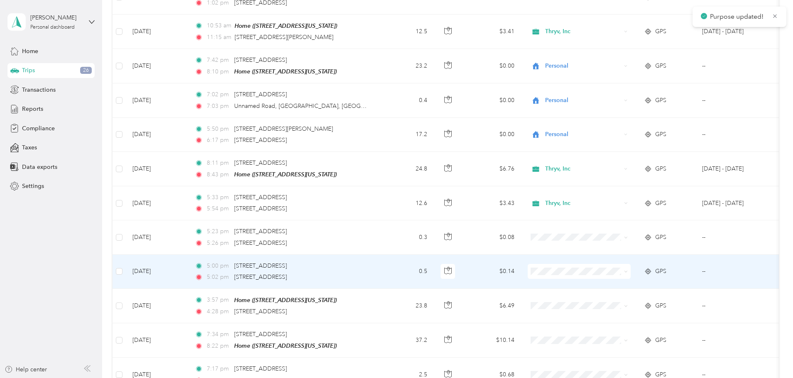
click at [610, 281] on span "Personal" at bounding box center [642, 279] width 77 height 9
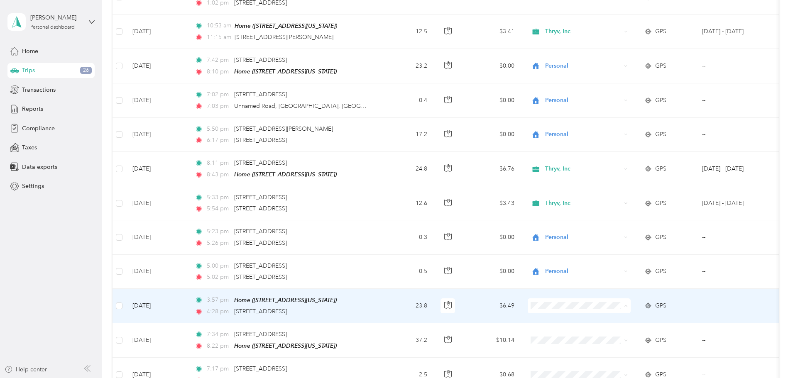
click at [635, 302] on li "Thryv, Inc" at bounding box center [634, 301] width 103 height 15
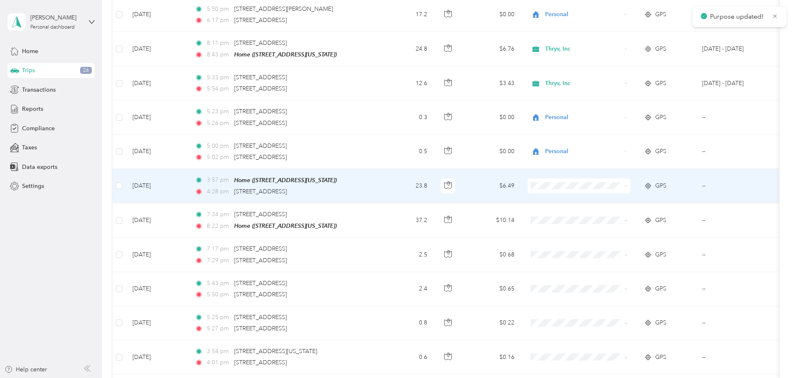
scroll to position [2284, 0]
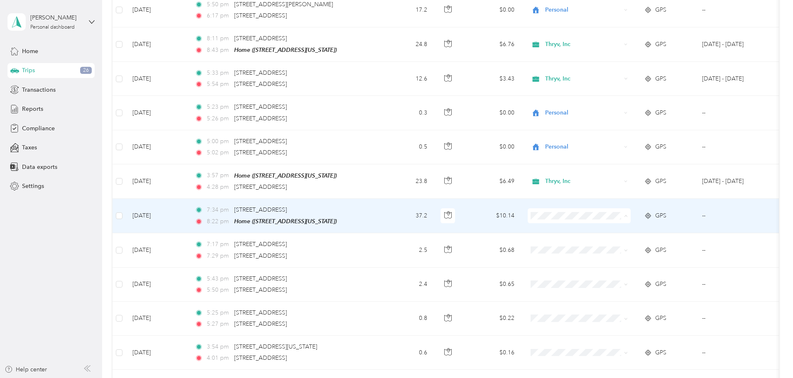
click at [633, 213] on li "Thryv, Inc" at bounding box center [634, 211] width 103 height 15
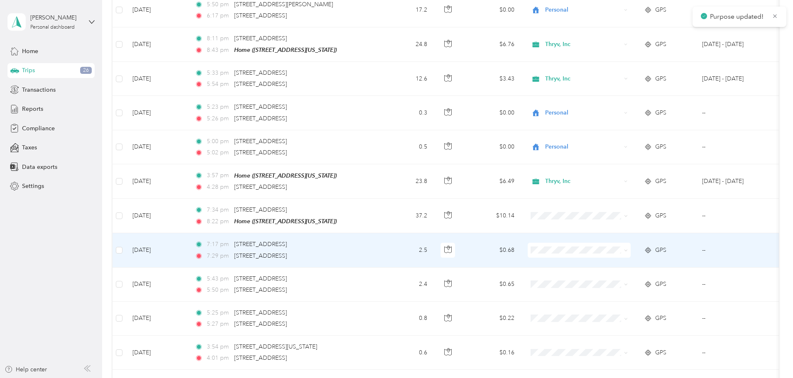
click at [628, 247] on li "Thryv, Inc" at bounding box center [634, 245] width 103 height 15
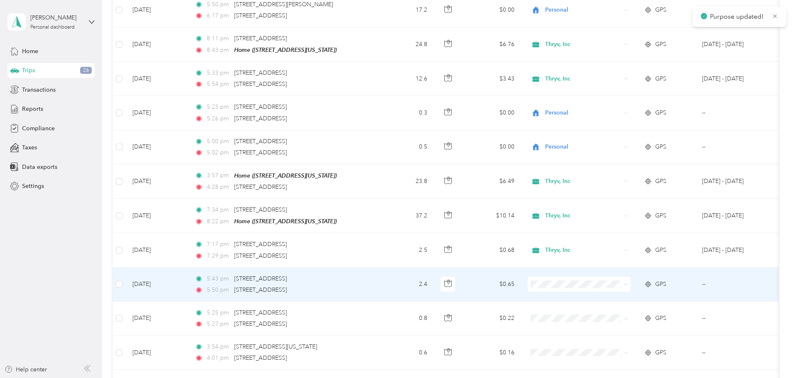
click at [620, 278] on span "Thryv, Inc" at bounding box center [642, 276] width 77 height 9
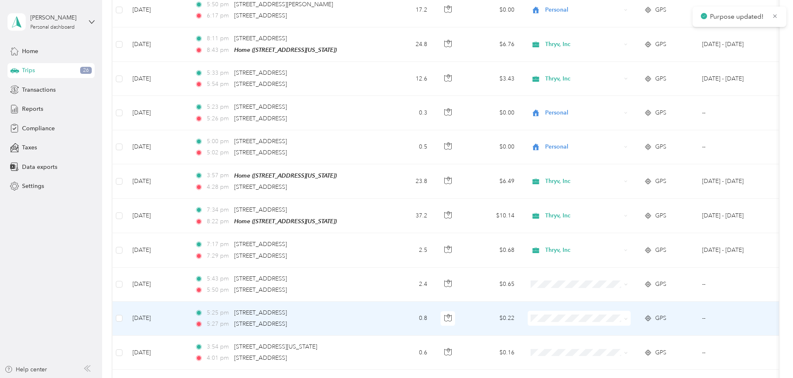
click at [622, 311] on span "Thryv, Inc" at bounding box center [642, 311] width 77 height 9
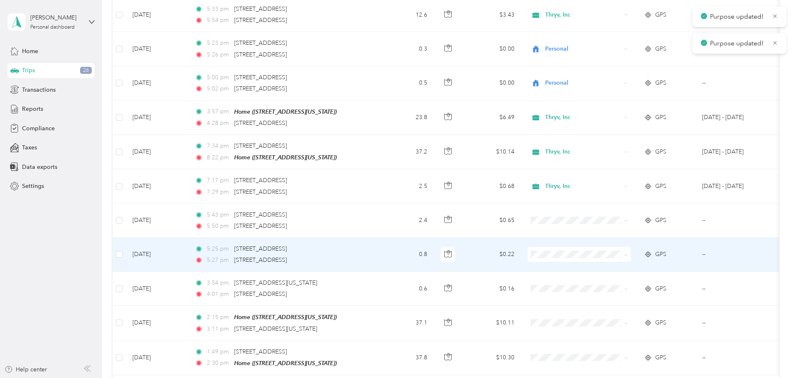
scroll to position [2367, 0]
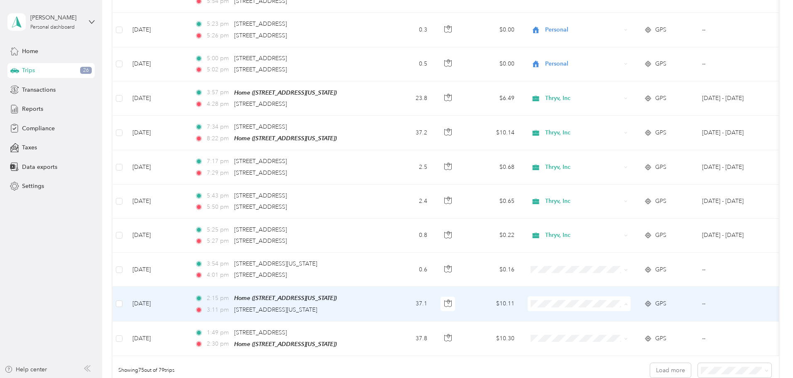
click at [630, 296] on span "Thryv, Inc" at bounding box center [642, 298] width 77 height 9
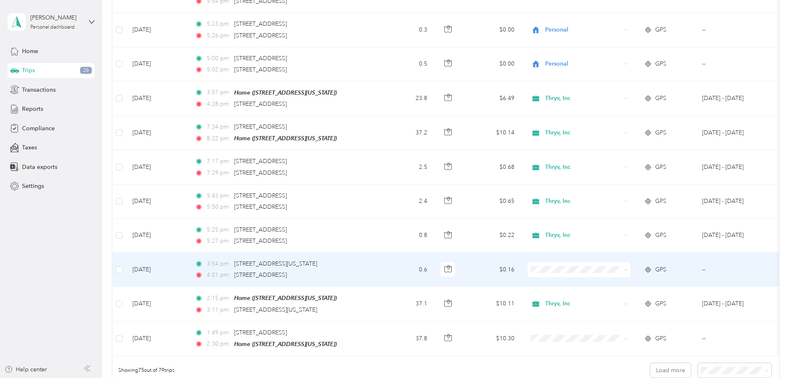
click at [613, 265] on span "Thryv, Inc" at bounding box center [642, 264] width 77 height 9
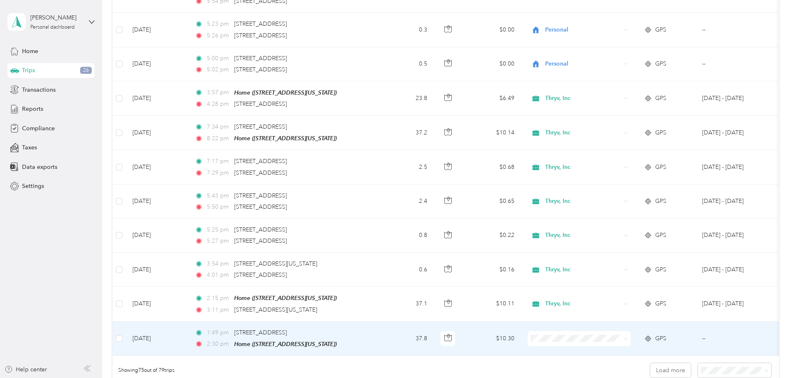
click at [620, 333] on span "Thryv, Inc" at bounding box center [642, 331] width 77 height 9
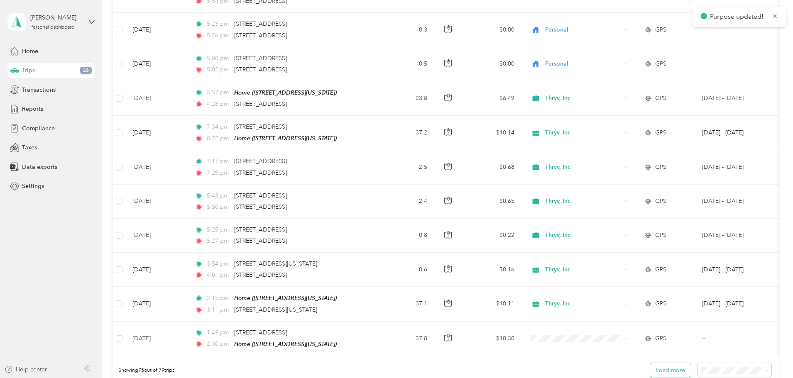
click at [650, 363] on button "Load more" at bounding box center [670, 370] width 41 height 15
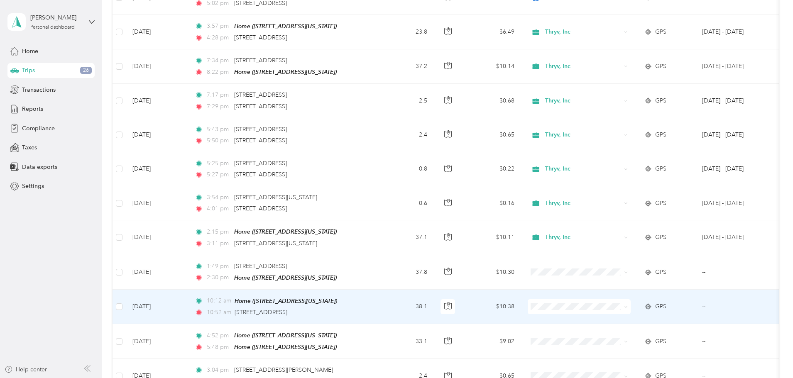
scroll to position [2450, 0]
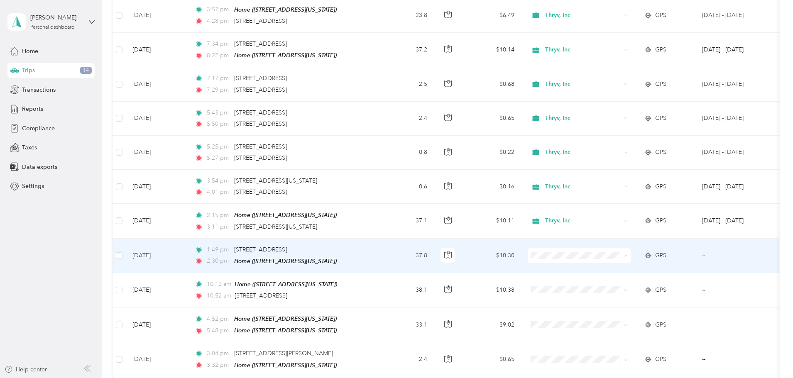
click at [630, 245] on li "Thryv, Inc" at bounding box center [634, 250] width 103 height 15
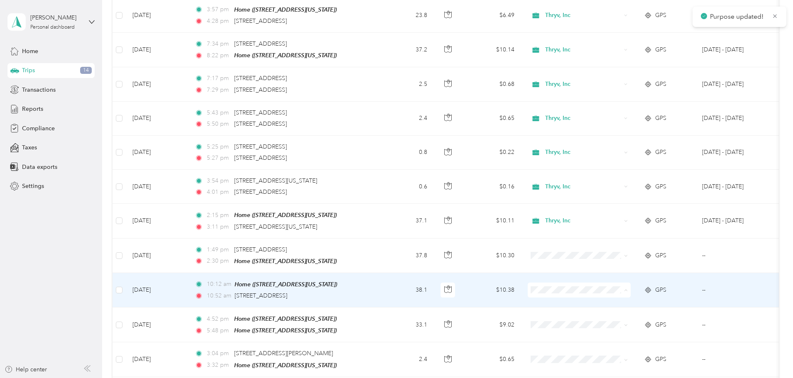
click at [614, 279] on li "Thryv, Inc" at bounding box center [634, 284] width 103 height 15
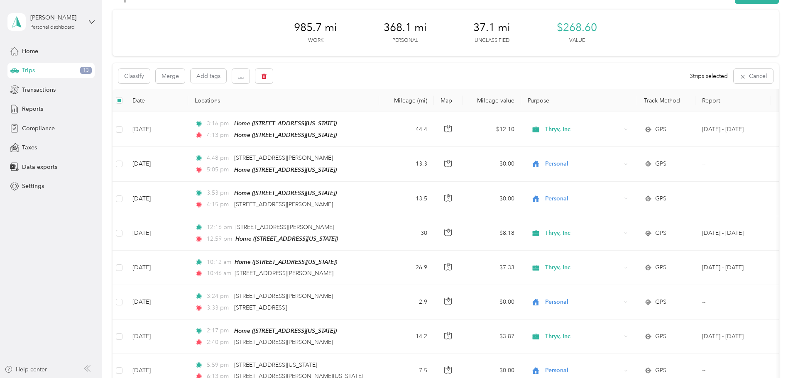
scroll to position [0, 0]
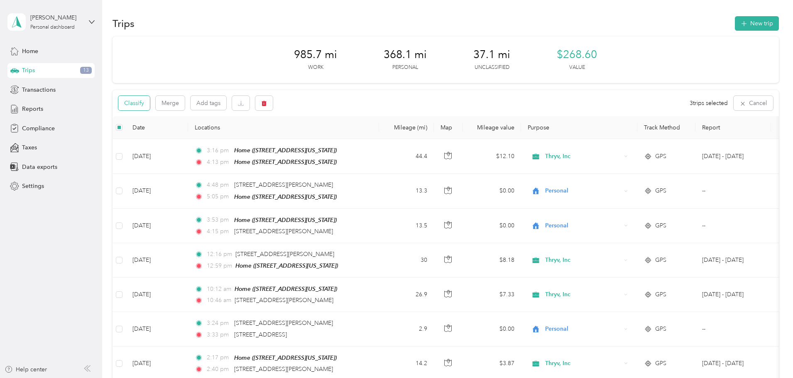
click at [150, 100] on button "Classify" at bounding box center [134, 103] width 32 height 15
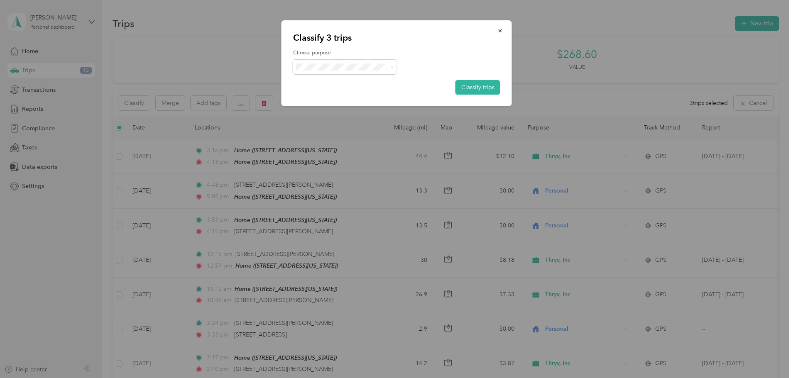
click at [337, 97] on span "Personal" at bounding box center [352, 96] width 77 height 9
click at [467, 83] on button "Classify trips" at bounding box center [478, 87] width 45 height 15
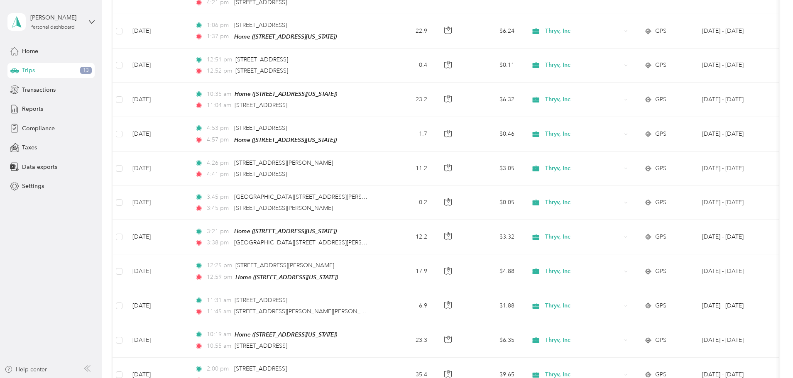
scroll to position [831, 0]
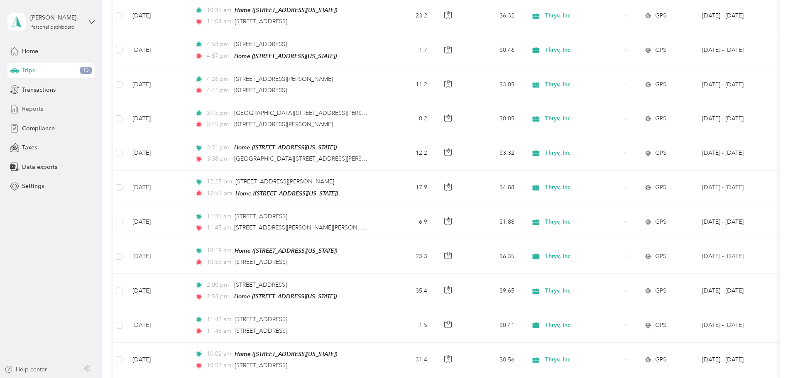
click at [34, 108] on span "Reports" at bounding box center [32, 109] width 21 height 9
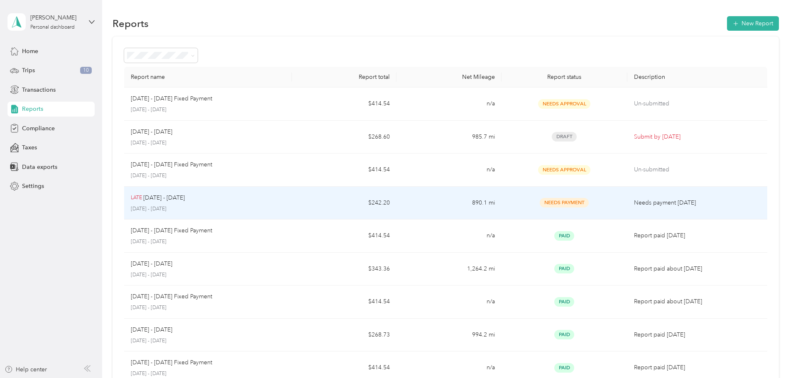
click at [502, 203] on td "Needs Payment" at bounding box center [565, 203] width 126 height 33
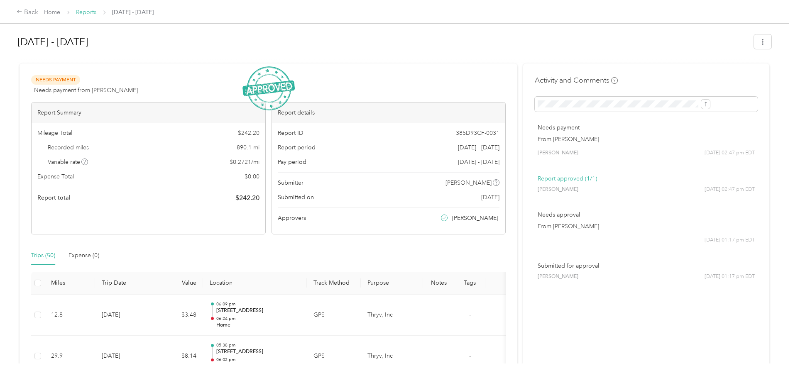
click at [96, 14] on link "Reports" at bounding box center [86, 12] width 20 height 7
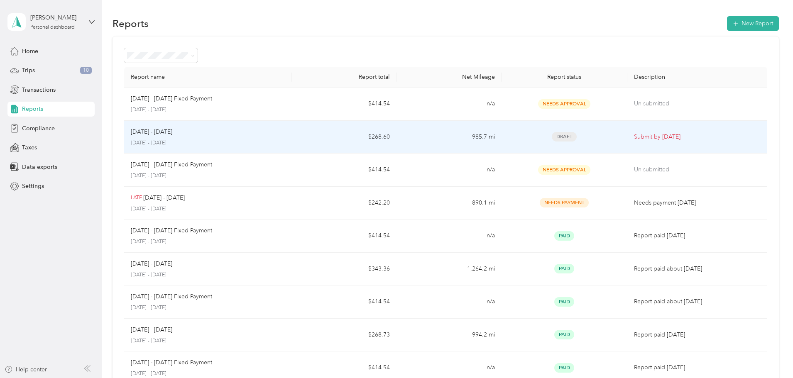
click at [634, 138] on p "Submit by [DATE]" at bounding box center [697, 136] width 127 height 9
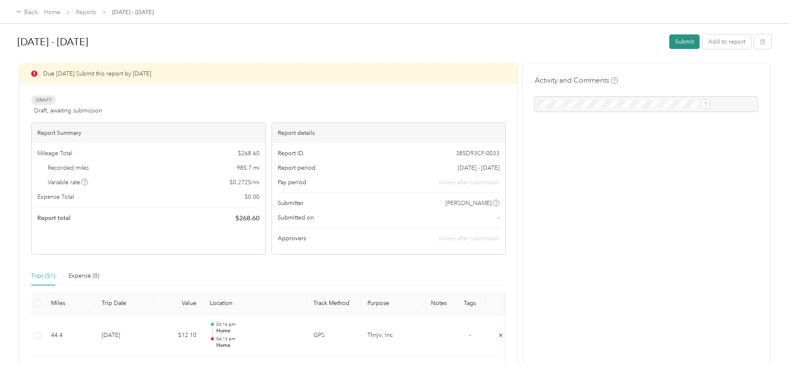
click at [669, 41] on button "Submit" at bounding box center [684, 41] width 30 height 15
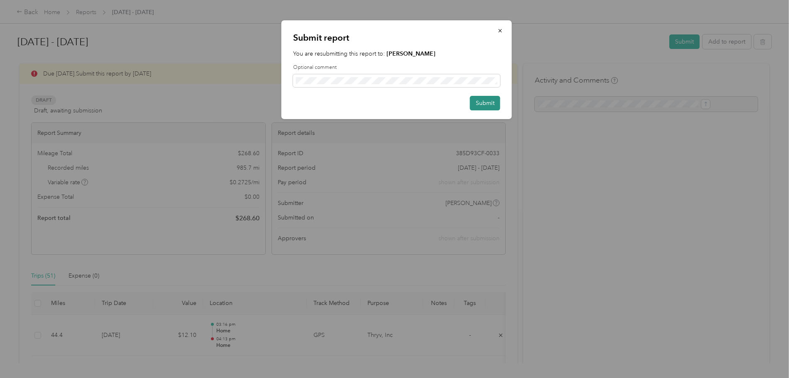
click at [484, 103] on button "Submit" at bounding box center [485, 103] width 30 height 15
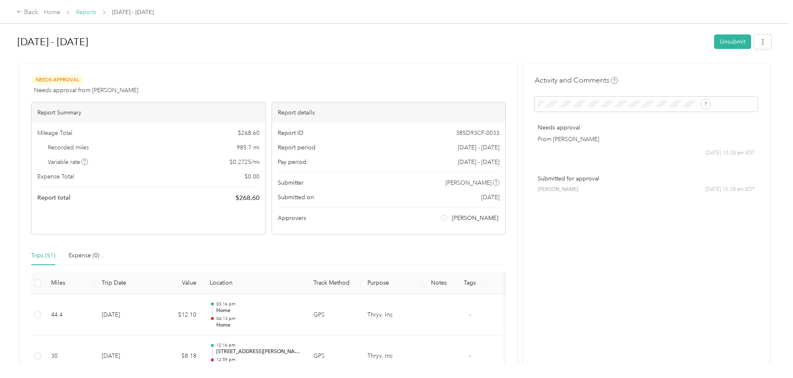
click at [96, 11] on link "Reports" at bounding box center [86, 12] width 20 height 7
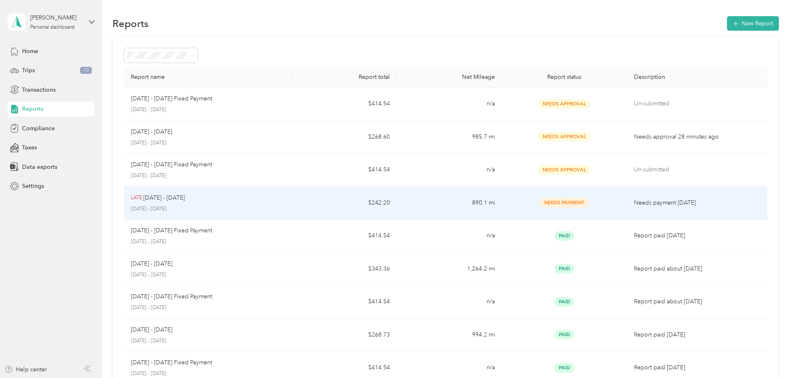
click at [322, 203] on td "$242.20" at bounding box center [344, 203] width 105 height 33
